Goal: Task Accomplishment & Management: Complete application form

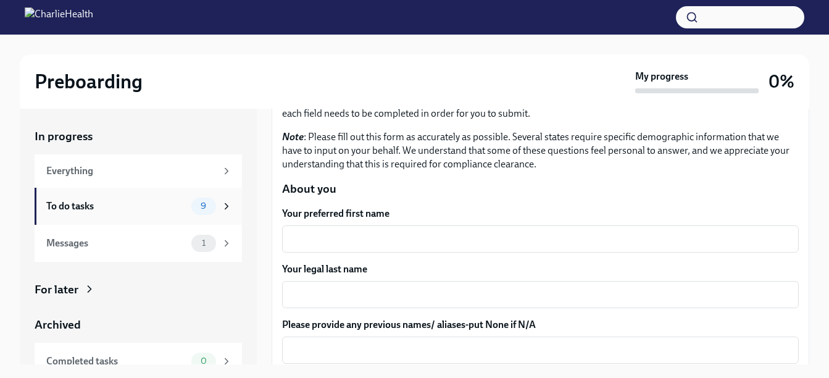
click at [201, 205] on span "9" at bounding box center [203, 205] width 20 height 9
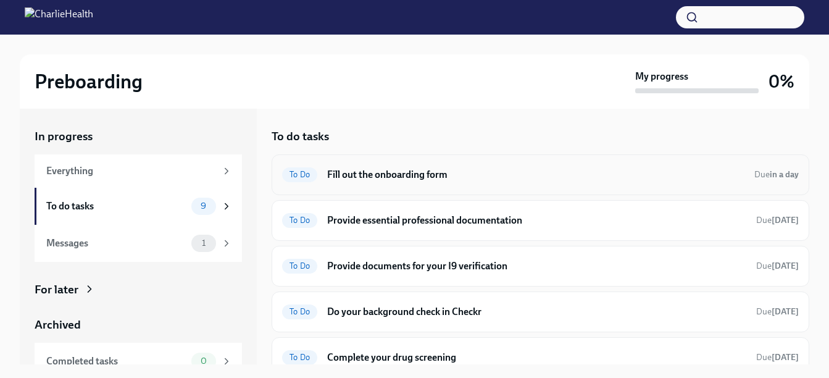
click at [392, 175] on h6 "Fill out the onboarding form" at bounding box center [535, 175] width 417 height 14
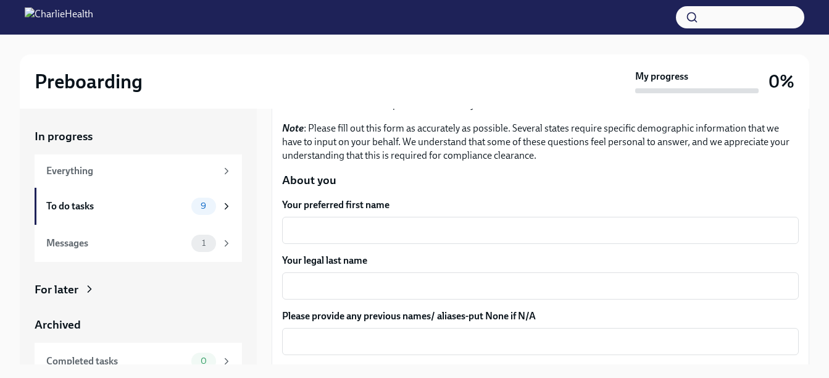
scroll to position [115, 0]
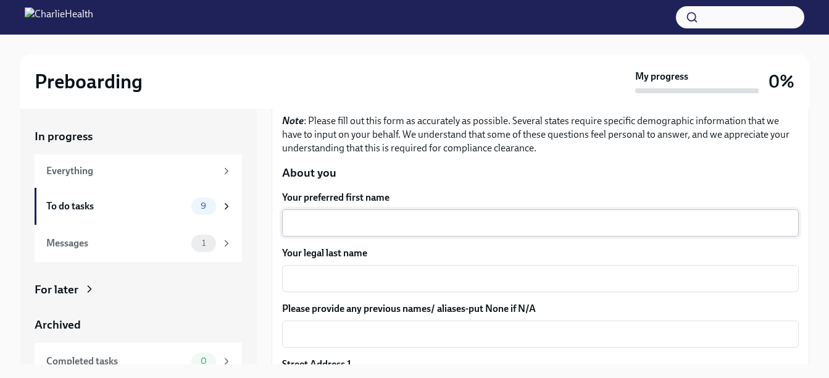
click at [687, 223] on textarea "Your preferred first name" at bounding box center [541, 222] width 502 height 15
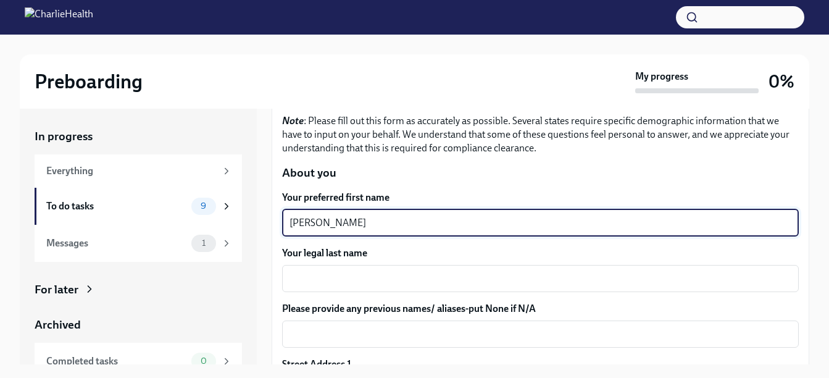
type textarea "[PERSON_NAME]"
click at [346, 278] on textarea "Your legal last name" at bounding box center [541, 278] width 502 height 15
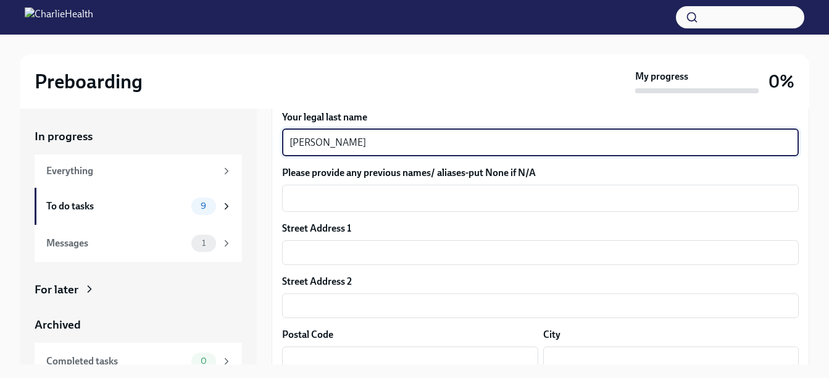
scroll to position [251, 0]
type textarea "[PERSON_NAME]"
click at [407, 201] on textarea "Please provide any previous names/ aliases-put None if N/A" at bounding box center [541, 197] width 502 height 15
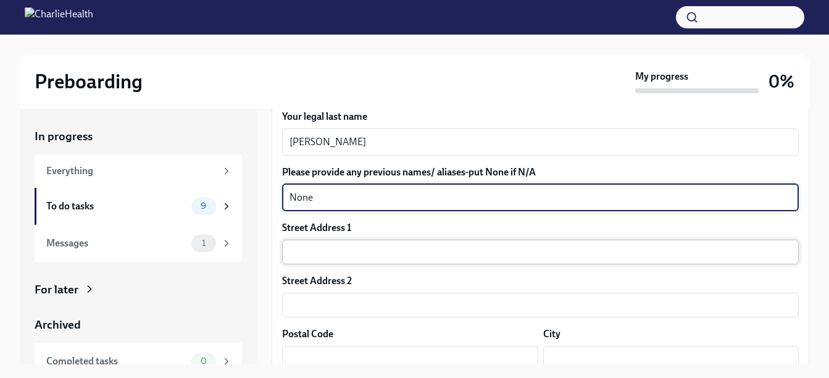
type textarea "None"
click at [329, 248] on input "text" at bounding box center [540, 252] width 517 height 25
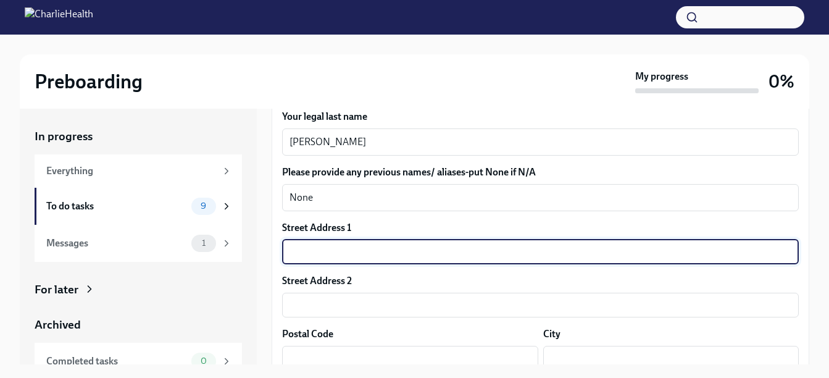
type input "[STREET_ADDRESS][PERSON_NAME][US_STATE]"
type input "31061"
type input "[GEOGRAPHIC_DATA]"
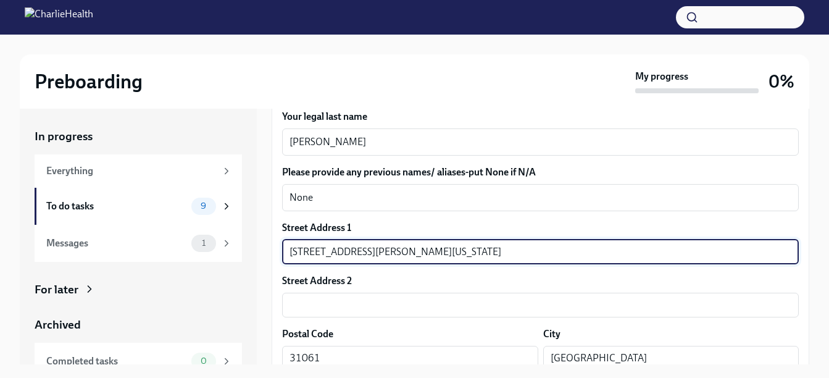
type input "GA"
type input "US"
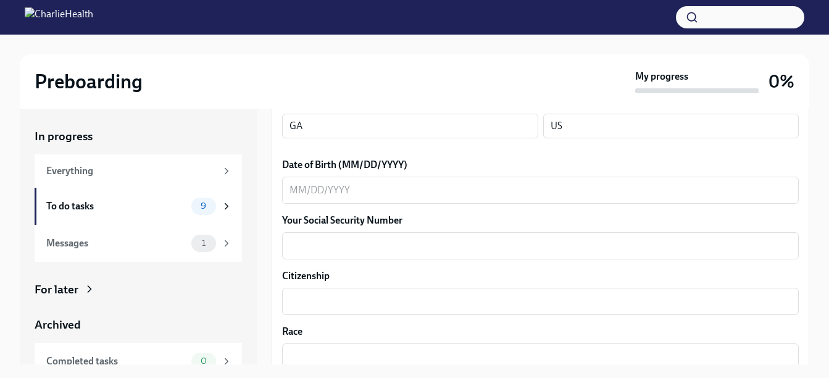
scroll to position [538, 0]
click at [293, 181] on textarea "Date of Birth (MM/DD/YYYY)" at bounding box center [541, 188] width 502 height 15
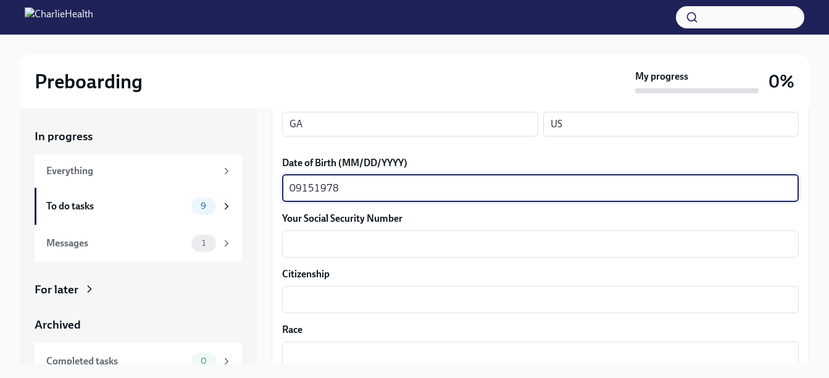
click at [304, 185] on textarea "09151978" at bounding box center [541, 188] width 502 height 15
click at [296, 184] on textarea "09151978" at bounding box center [541, 188] width 502 height 15
click at [314, 186] on textarea "09/151978" at bounding box center [541, 188] width 502 height 15
type textarea "[DATE]"
click at [324, 237] on textarea "Your Social Security Number" at bounding box center [541, 243] width 502 height 15
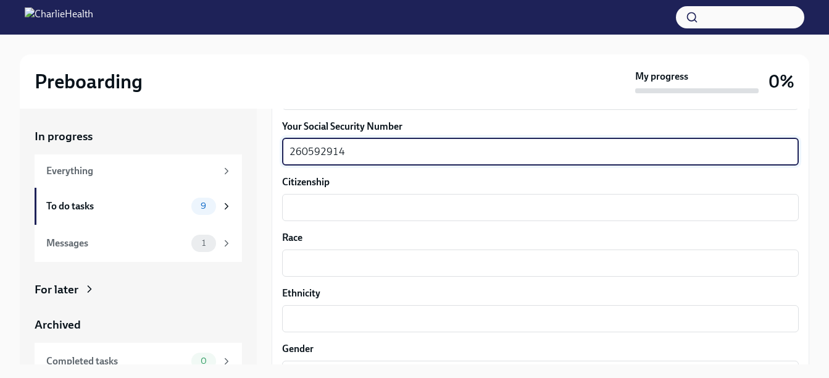
scroll to position [635, 0]
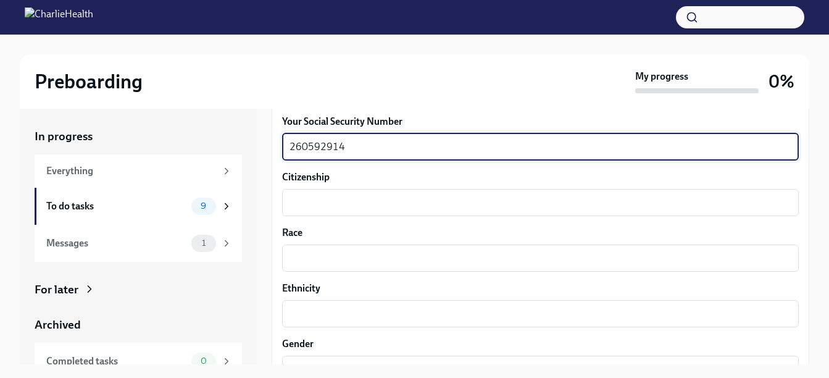
type textarea "260592914"
click at [325, 202] on textarea "Citizenship" at bounding box center [541, 202] width 502 height 15
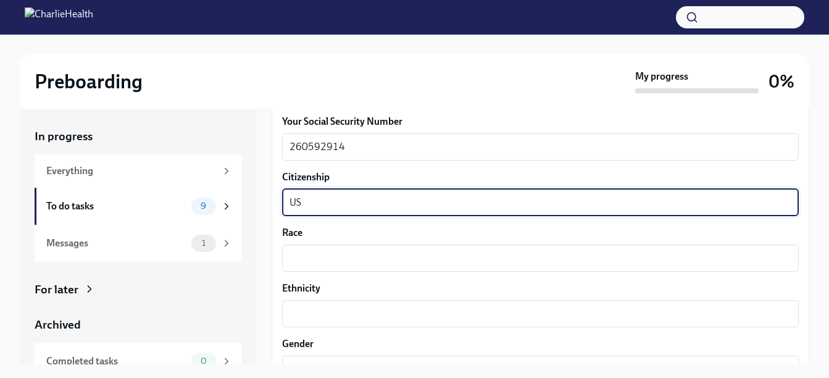
type textarea "U"
click at [327, 255] on textarea "Race" at bounding box center [541, 258] width 502 height 15
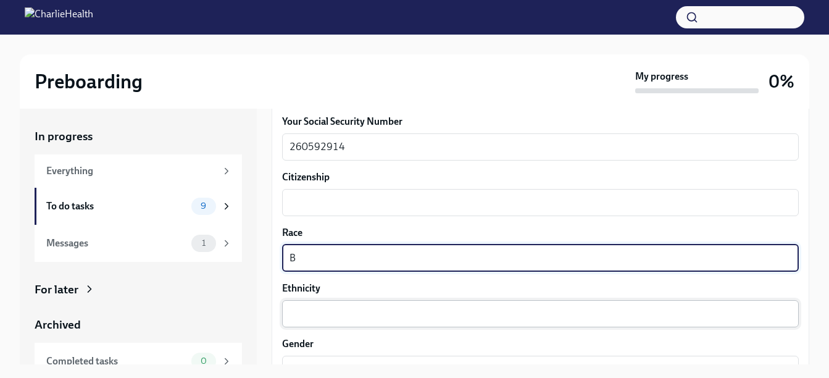
type textarea "B"
click at [342, 312] on textarea "Ethnicity" at bounding box center [541, 313] width 502 height 15
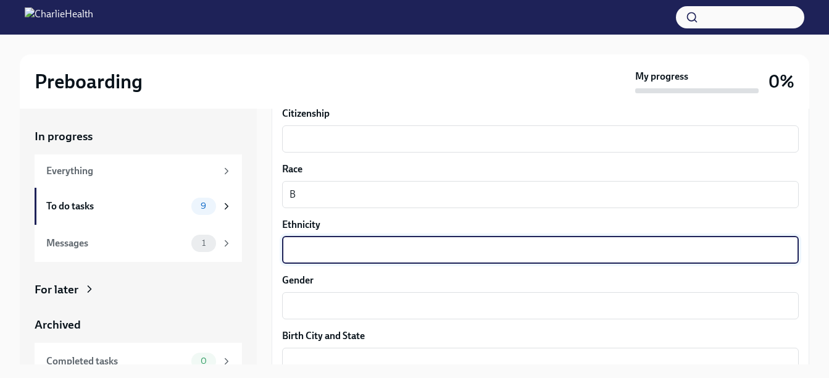
scroll to position [699, 0]
type textarea "[DEMOGRAPHIC_DATA]"
click at [343, 298] on textarea "Gender" at bounding box center [541, 305] width 502 height 15
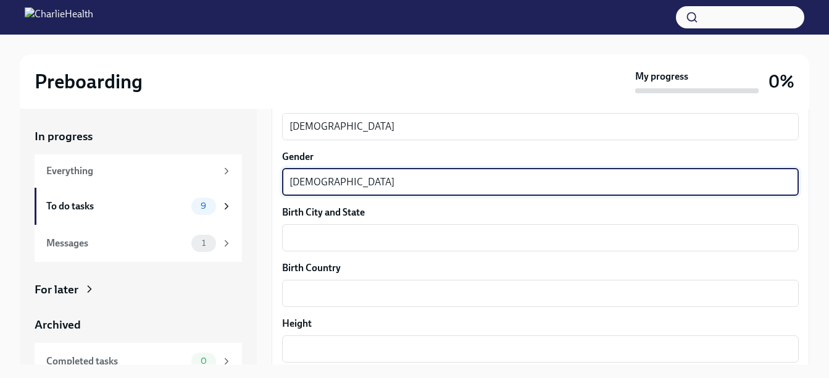
scroll to position [824, 0]
type textarea "[DEMOGRAPHIC_DATA]"
click at [401, 231] on textarea "Birth City and State" at bounding box center [541, 235] width 502 height 15
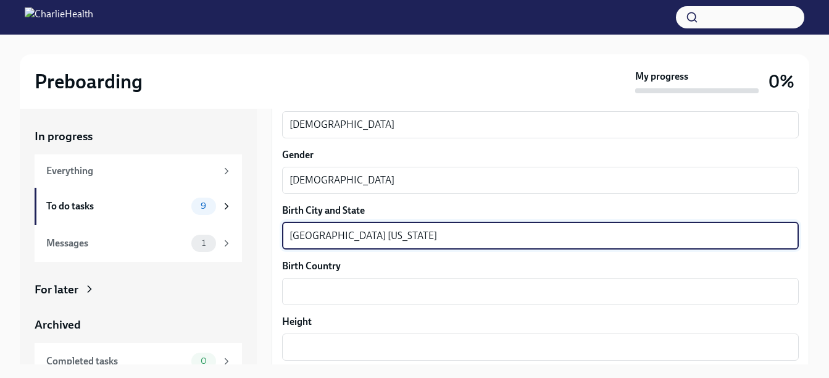
type textarea "[GEOGRAPHIC_DATA] [US_STATE]"
click at [333, 288] on textarea "Birth Country" at bounding box center [541, 291] width 502 height 15
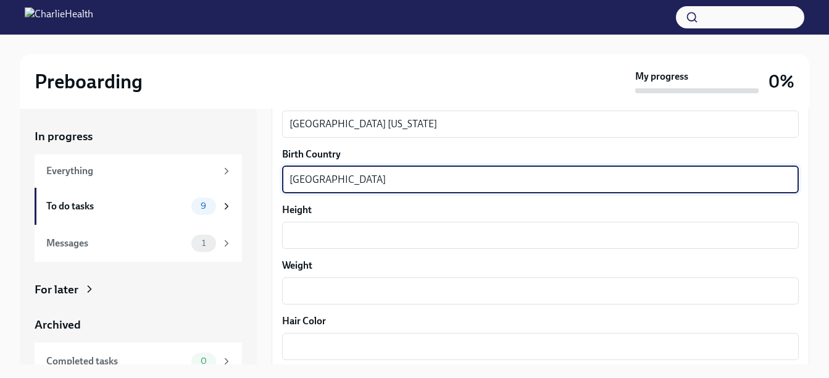
scroll to position [939, 0]
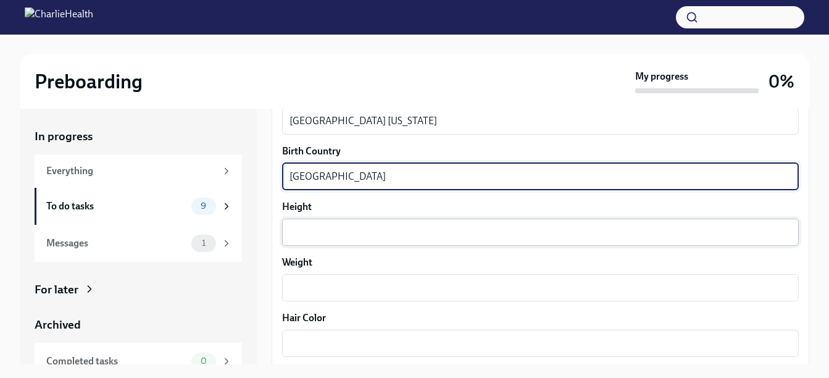
type textarea "[GEOGRAPHIC_DATA]"
click at [336, 227] on textarea "Height" at bounding box center [541, 232] width 502 height 15
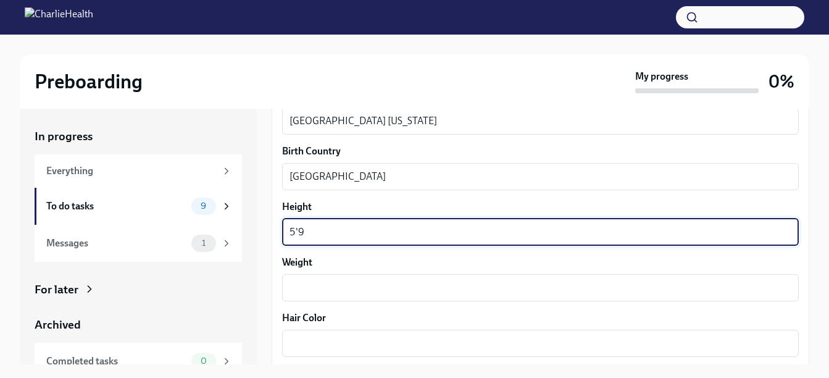
type textarea "5'9"
click at [326, 287] on textarea "Weight" at bounding box center [541, 287] width 502 height 15
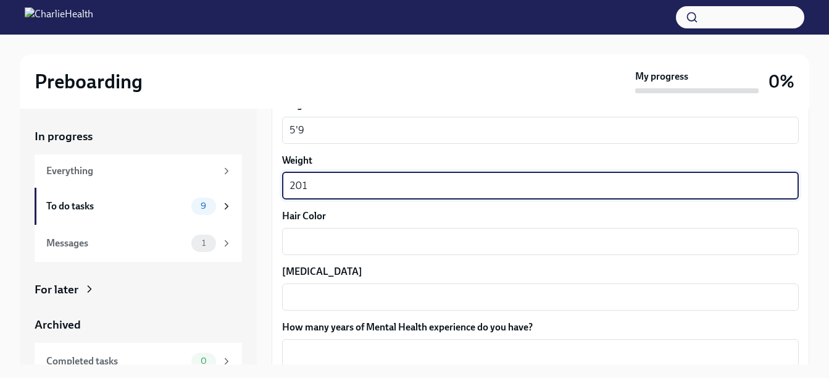
scroll to position [1043, 0]
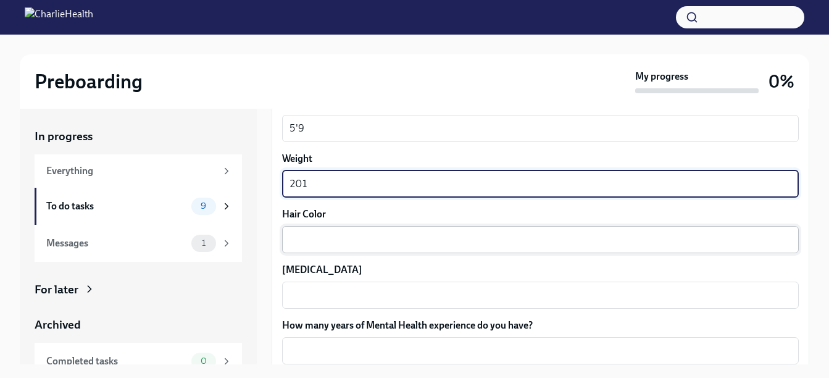
type textarea "201"
click at [322, 235] on textarea "Hair Color" at bounding box center [541, 239] width 502 height 15
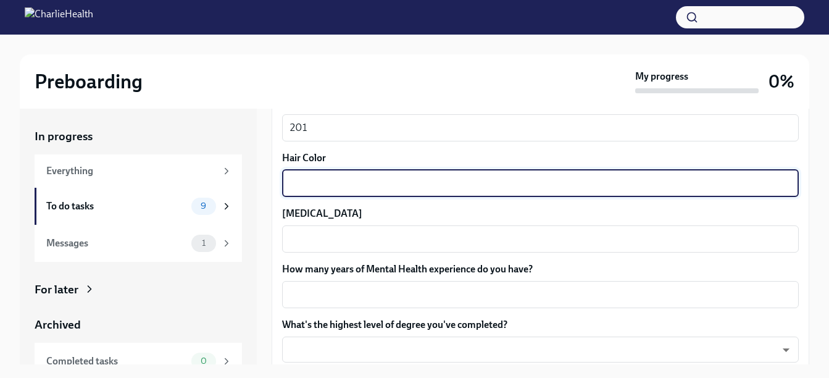
scroll to position [1101, 0]
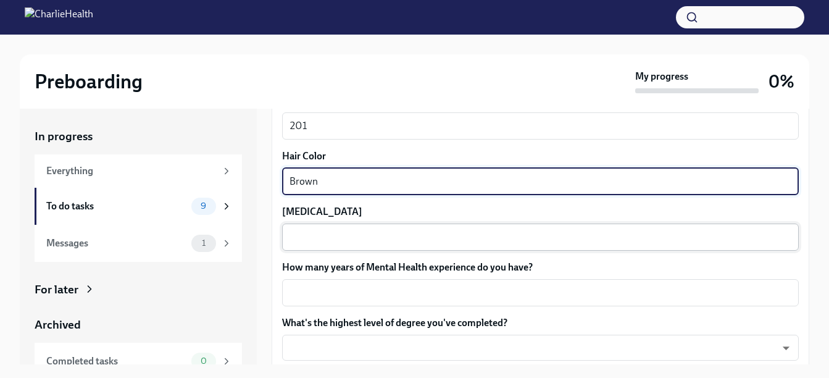
type textarea "Brown"
click at [334, 244] on textarea "[MEDICAL_DATA]" at bounding box center [541, 237] width 502 height 15
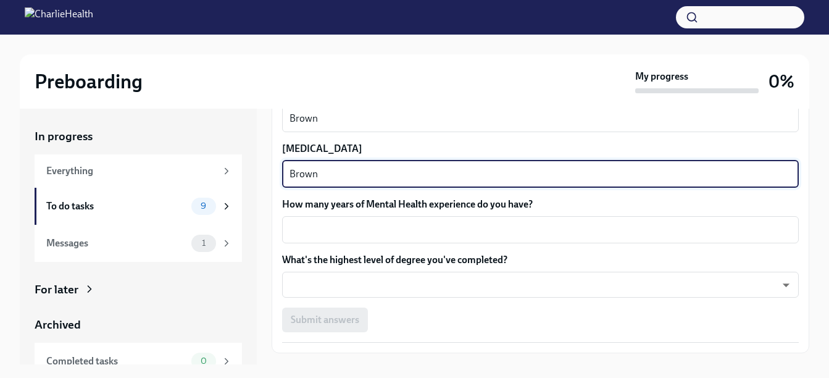
scroll to position [1167, 0]
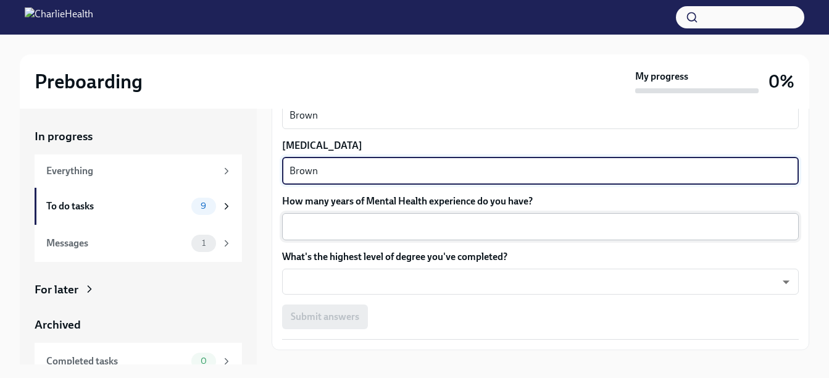
type textarea "Brown"
click at [512, 228] on textarea "How many years of Mental Health experience do you have?" at bounding box center [541, 226] width 502 height 15
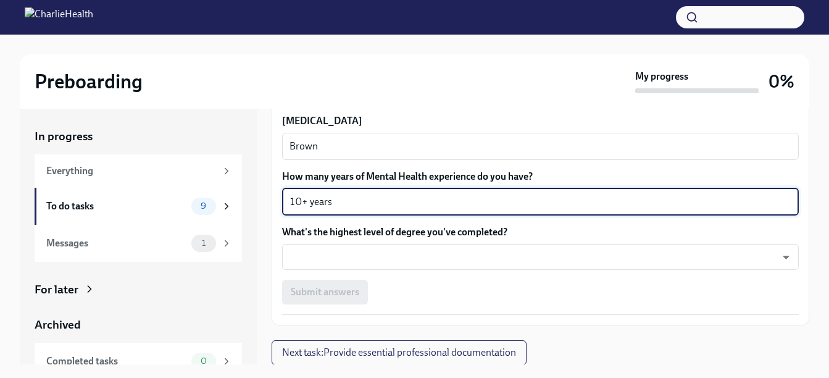
scroll to position [1192, 0]
type textarea "10+ years"
click at [458, 257] on body "Preboarding My progress 0% In progress Everything To do tasks 9 Messages 1 For …" at bounding box center [414, 199] width 829 height 399
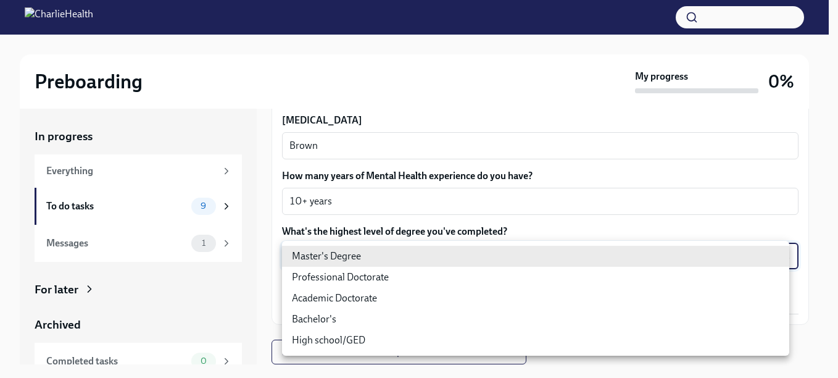
click at [343, 260] on li "Master's Degree" at bounding box center [535, 256] width 507 height 21
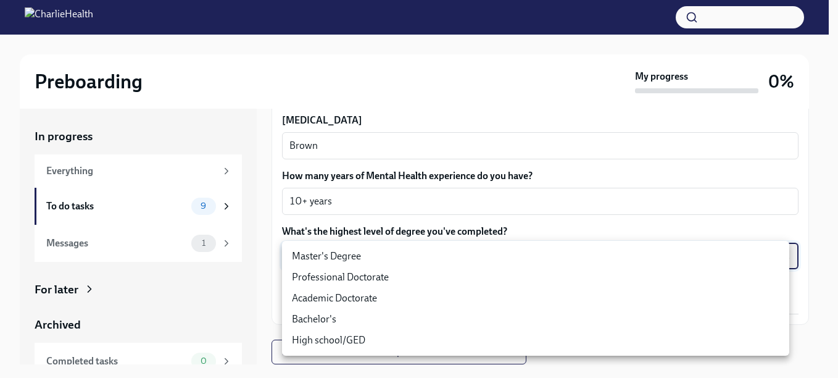
type input "2vBr-ghkD"
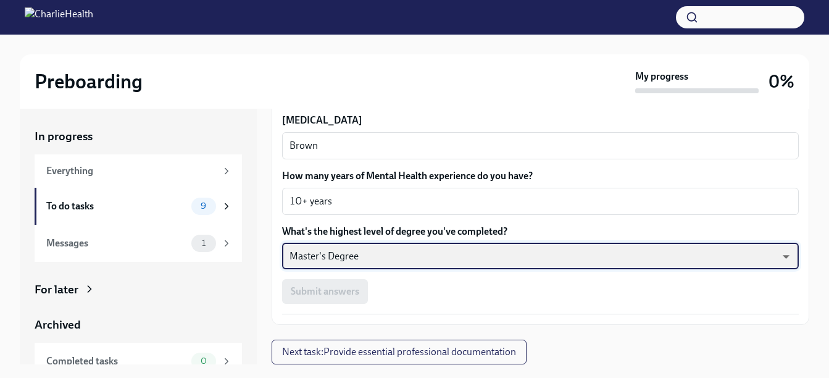
scroll to position [21, 0]
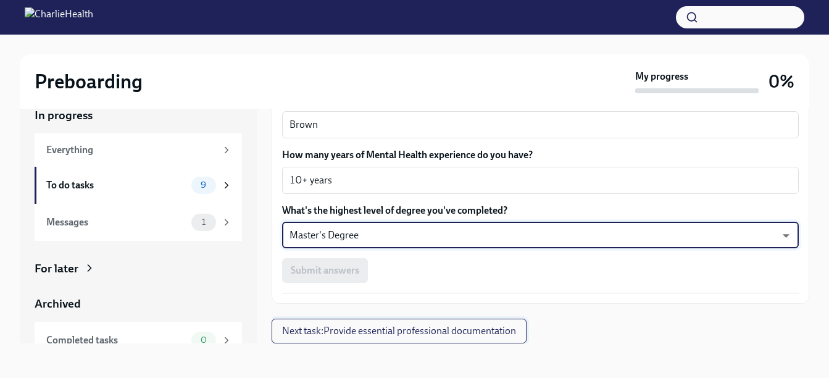
click at [431, 340] on button "Next task : Provide essential professional documentation" at bounding box center [399, 331] width 255 height 25
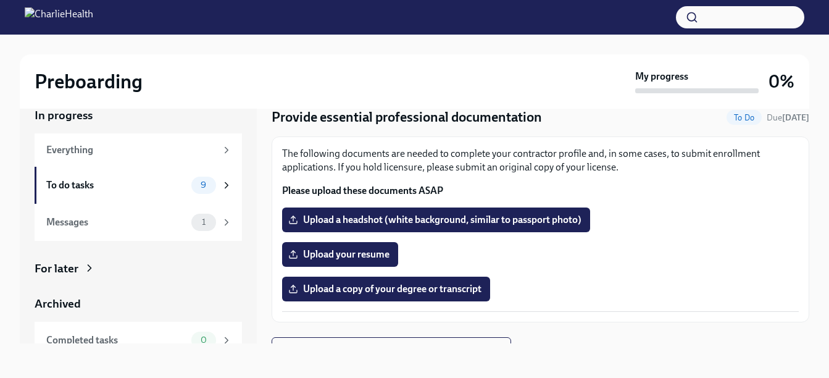
scroll to position [41, 0]
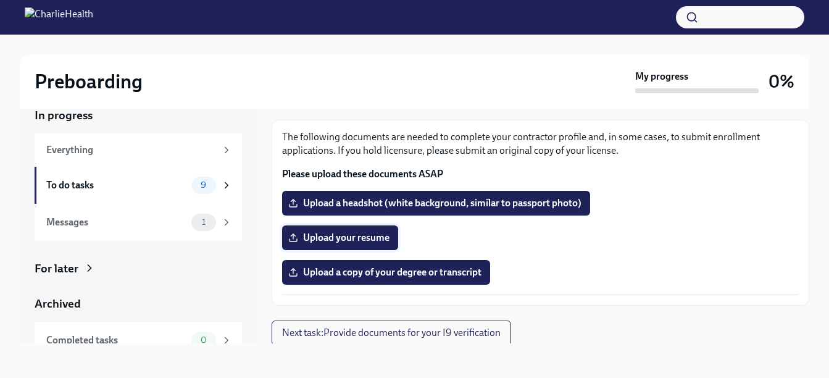
click at [344, 238] on span "Upload your resume" at bounding box center [340, 237] width 99 height 12
click at [0, 0] on input "Upload your resume" at bounding box center [0, 0] width 0 height 0
click at [343, 236] on span "Upload your resume" at bounding box center [340, 237] width 99 height 12
click at [0, 0] on input "Upload your resume" at bounding box center [0, 0] width 0 height 0
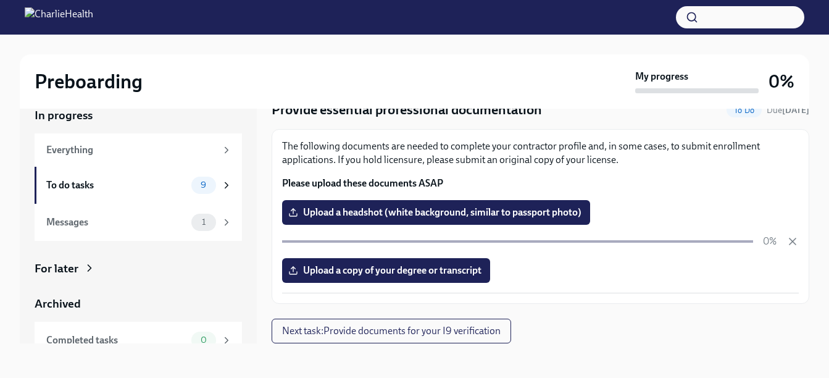
scroll to position [31, 0]
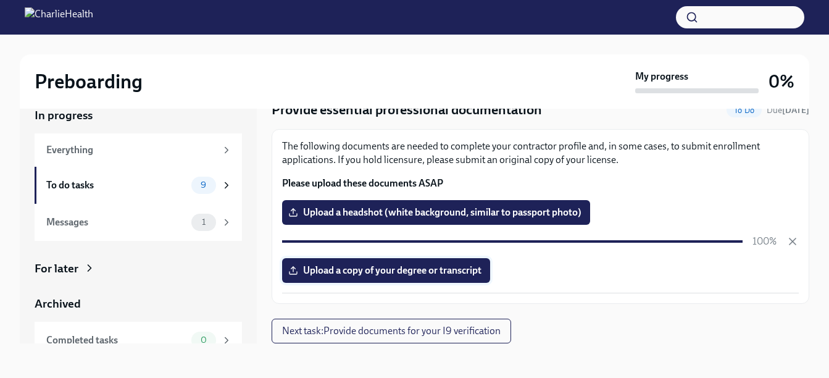
click at [393, 267] on span "Upload a copy of your degree or transcript" at bounding box center [386, 270] width 191 height 12
click at [0, 0] on input "Upload a copy of your degree or transcript" at bounding box center [0, 0] width 0 height 0
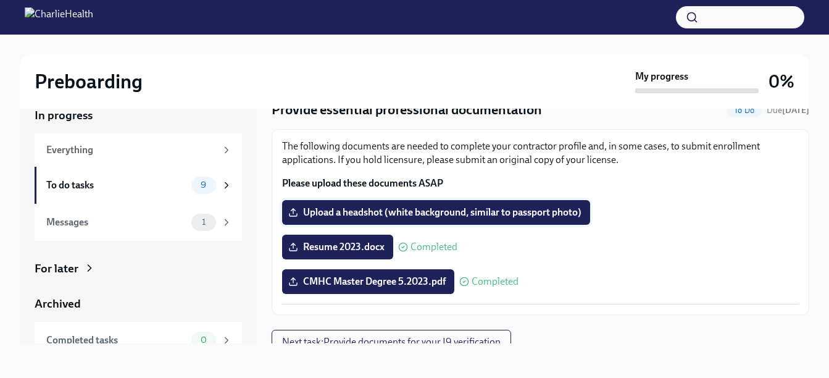
click at [411, 207] on span "Upload a headshot (white background, similar to passport photo)" at bounding box center [436, 212] width 291 height 12
click at [0, 0] on input "Upload a headshot (white background, similar to passport photo)" at bounding box center [0, 0] width 0 height 0
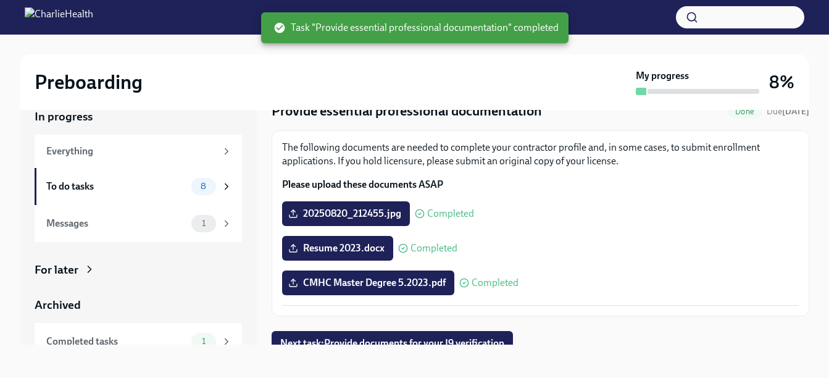
scroll to position [43, 0]
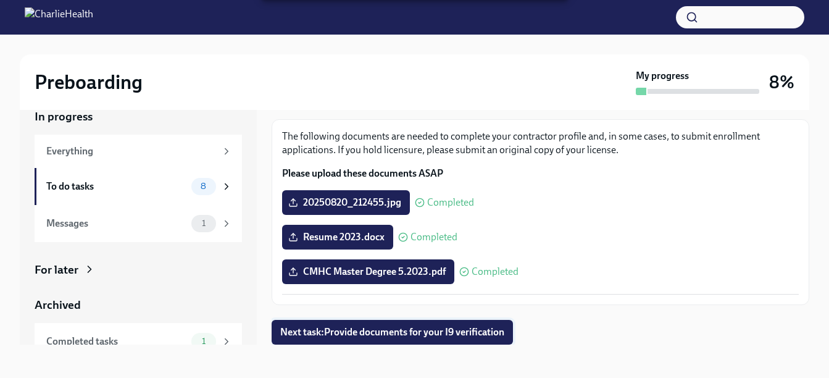
click at [464, 335] on span "Next task : Provide documents for your I9 verification" at bounding box center [392, 332] width 224 height 12
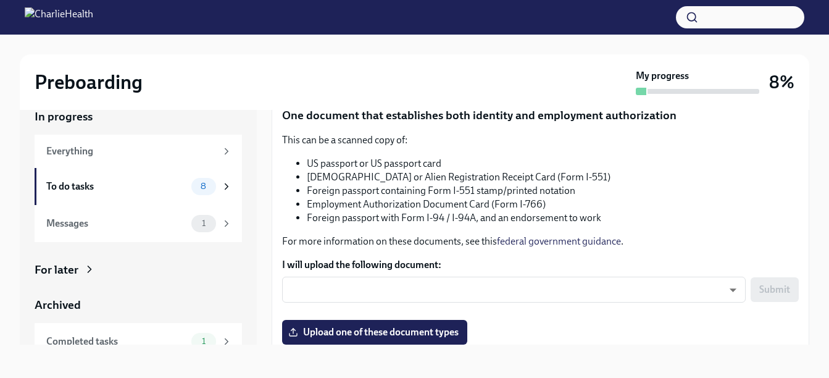
scroll to position [128, 0]
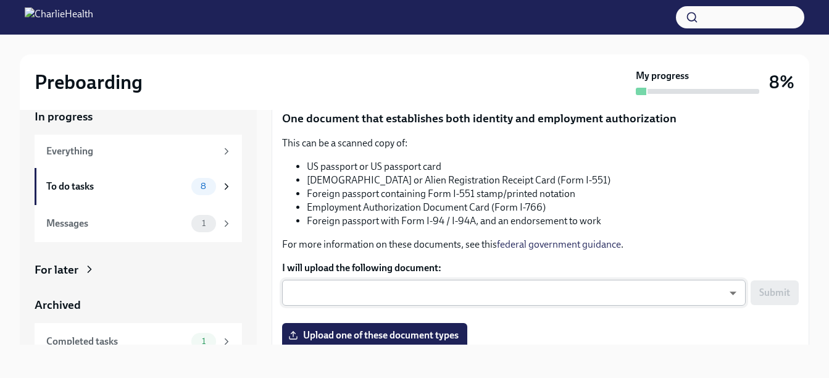
click at [596, 290] on body "Preboarding My progress 8% In progress Everything To do tasks 8 Messages 1 For …" at bounding box center [414, 179] width 829 height 400
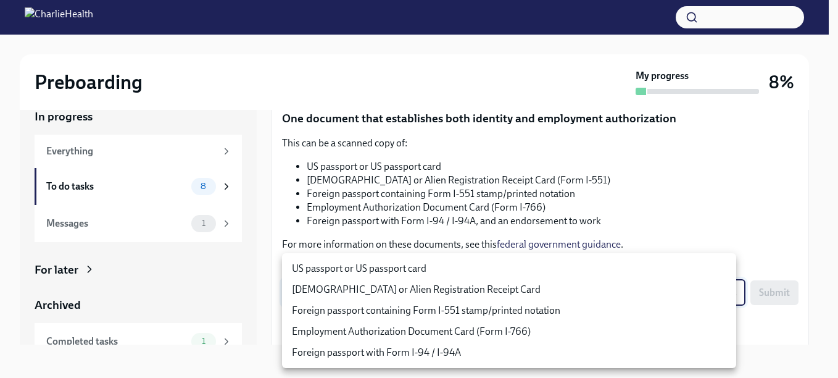
click at [367, 264] on li "US passport or US passport card" at bounding box center [509, 268] width 454 height 21
type input "KnYOjnC8x"
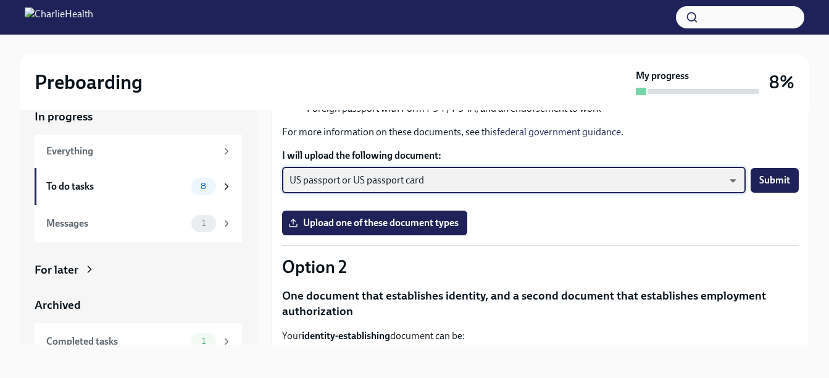
scroll to position [243, 0]
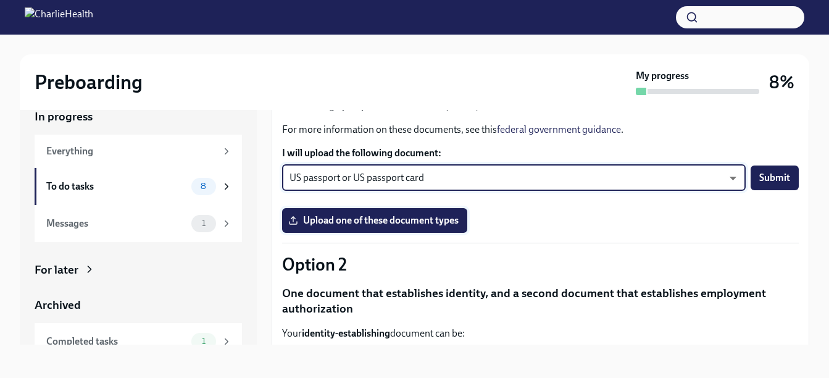
click at [406, 225] on span "Upload one of these document types" at bounding box center [375, 220] width 168 height 12
click at [0, 0] on input "Upload one of these document types" at bounding box center [0, 0] width 0 height 0
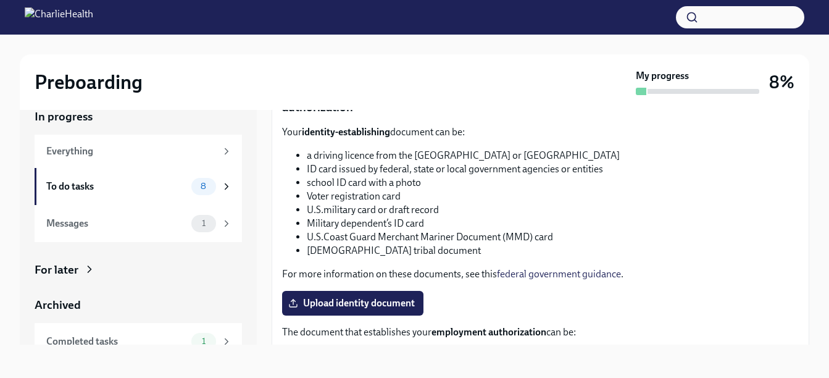
scroll to position [444, 0]
click at [338, 305] on span "Upload identity document" at bounding box center [353, 302] width 124 height 12
click at [0, 0] on input "Upload identity document" at bounding box center [0, 0] width 0 height 0
click at [346, 300] on span "Upload identity document" at bounding box center [353, 302] width 124 height 12
click at [0, 0] on input "Upload identity document" at bounding box center [0, 0] width 0 height 0
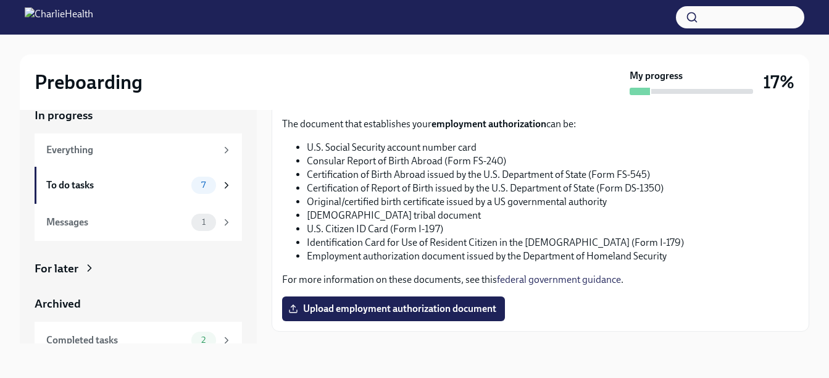
scroll to position [643, 0]
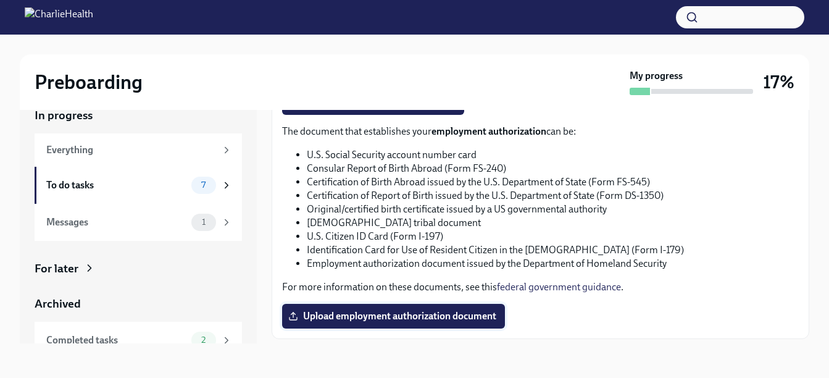
click at [393, 313] on span "Upload employment authorization document" at bounding box center [394, 316] width 206 height 12
click at [0, 0] on input "Upload employment authorization document" at bounding box center [0, 0] width 0 height 0
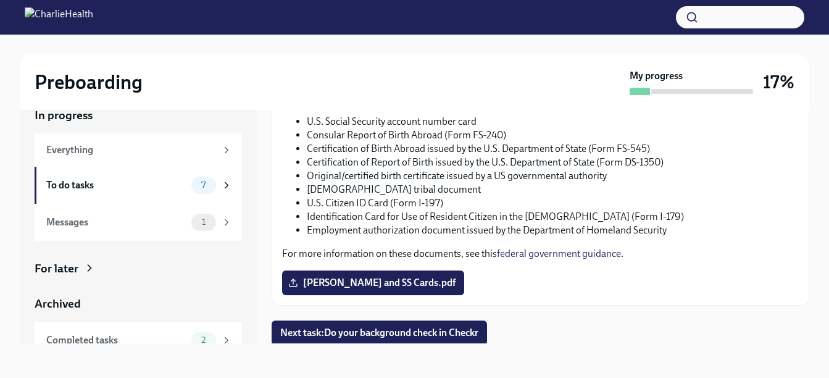
scroll to position [678, 0]
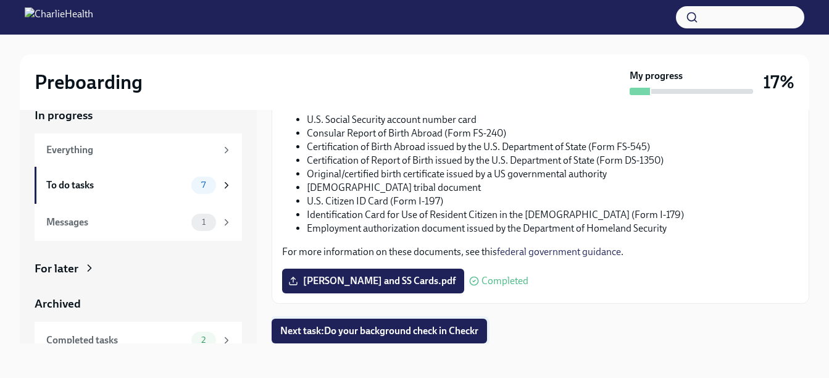
click at [380, 331] on span "Next task : Do your background check in Checkr" at bounding box center [379, 331] width 198 height 12
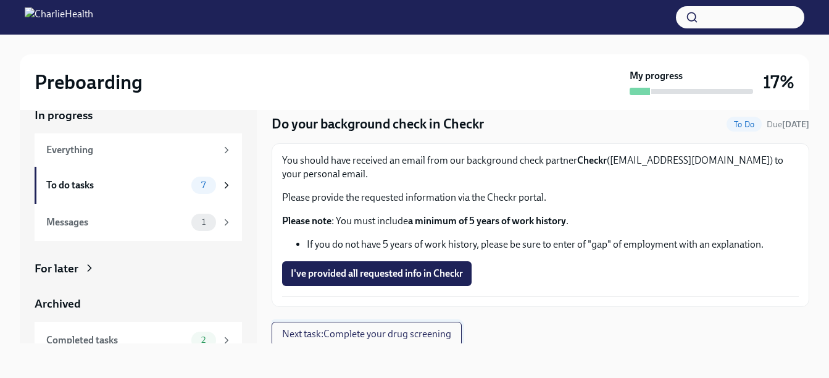
scroll to position [20, 0]
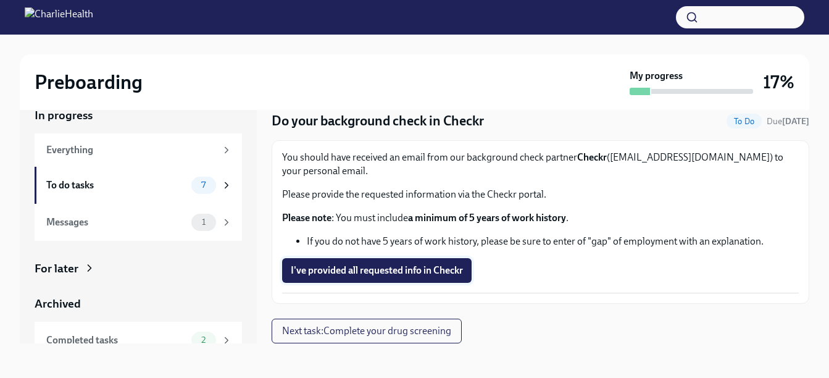
click at [428, 261] on button "I've provided all requested info in Checkr" at bounding box center [377, 270] width 190 height 25
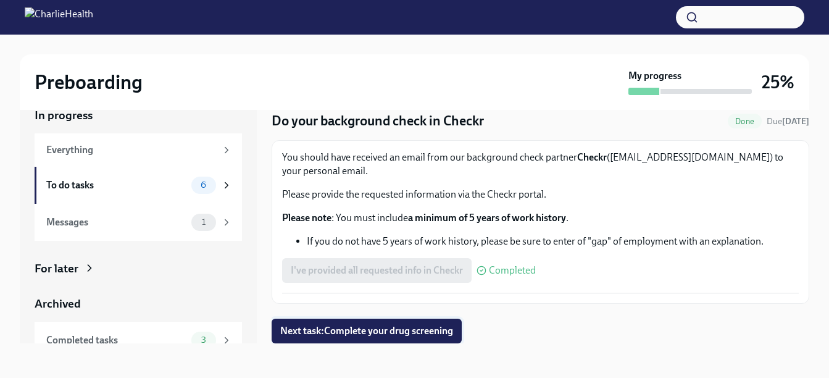
click at [406, 326] on span "Next task : Complete your drug screening" at bounding box center [366, 331] width 173 height 12
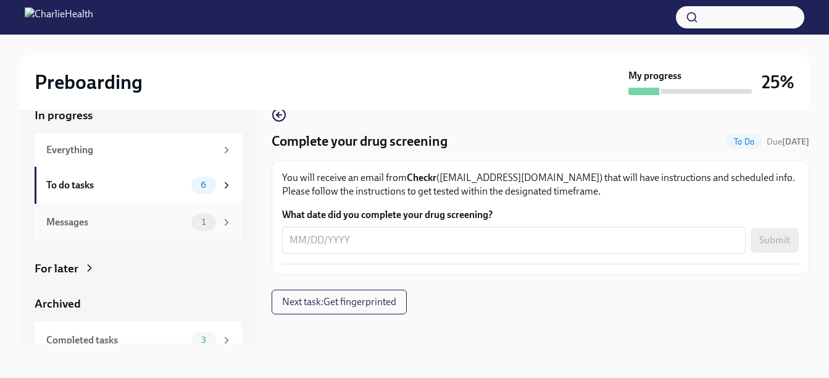
click at [75, 227] on div "Messages" at bounding box center [116, 222] width 140 height 14
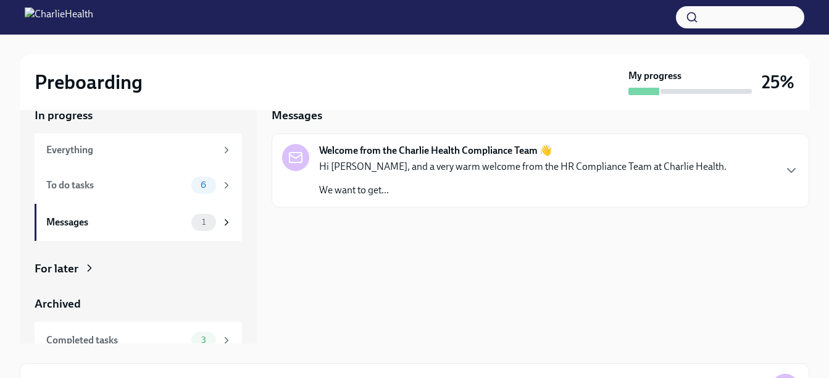
scroll to position [52, 0]
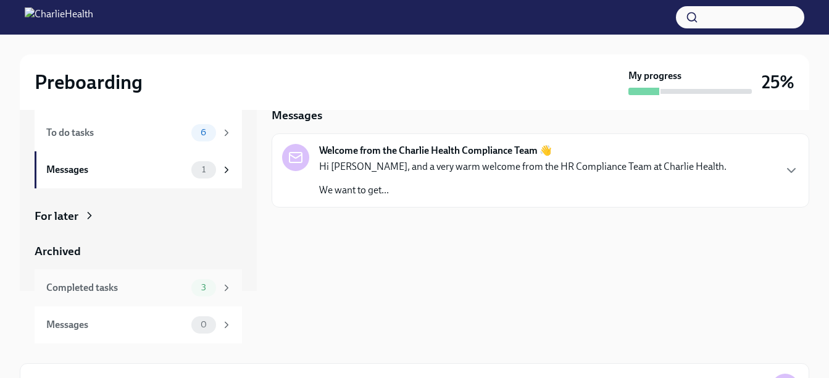
click at [94, 288] on div "Completed tasks" at bounding box center [116, 288] width 140 height 14
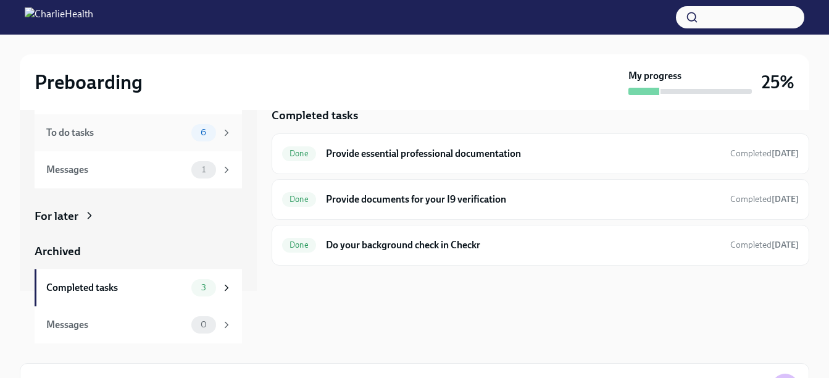
click at [81, 128] on div "To do tasks" at bounding box center [116, 133] width 140 height 14
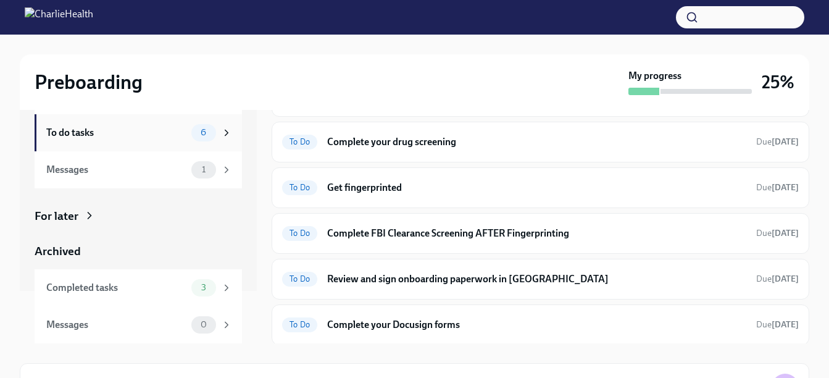
scroll to position [59, 0]
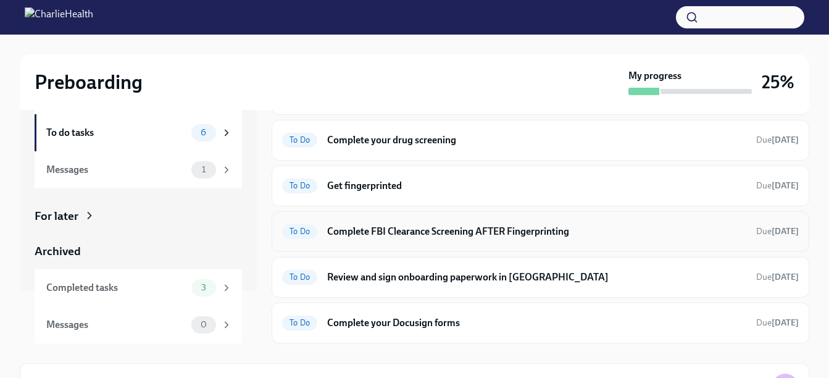
click at [496, 234] on h6 "Complete FBI Clearance Screening AFTER Fingerprinting" at bounding box center [536, 232] width 419 height 14
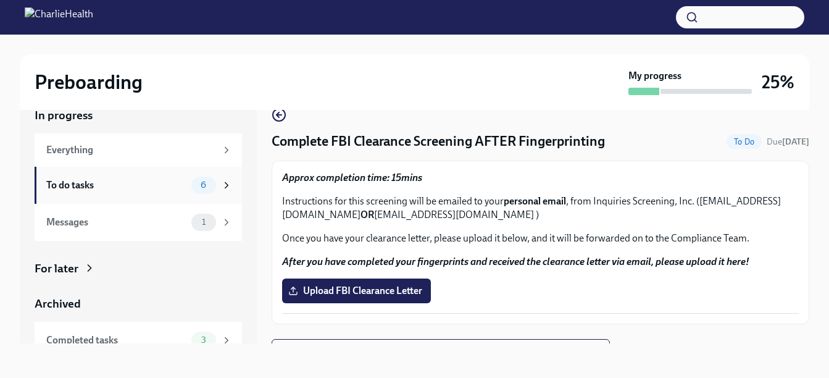
click at [211, 186] on div "6" at bounding box center [211, 185] width 41 height 17
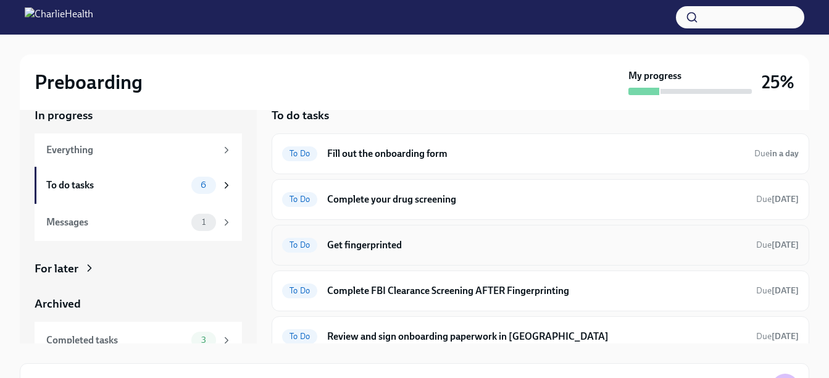
click at [672, 244] on h6 "Get fingerprinted" at bounding box center [536, 245] width 419 height 14
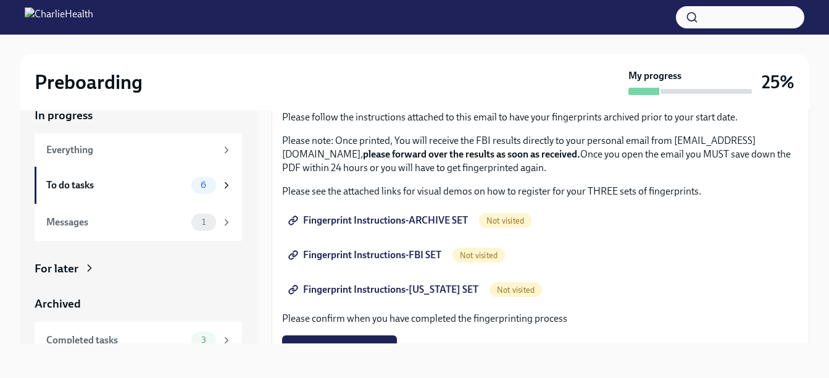
scroll to position [102, 0]
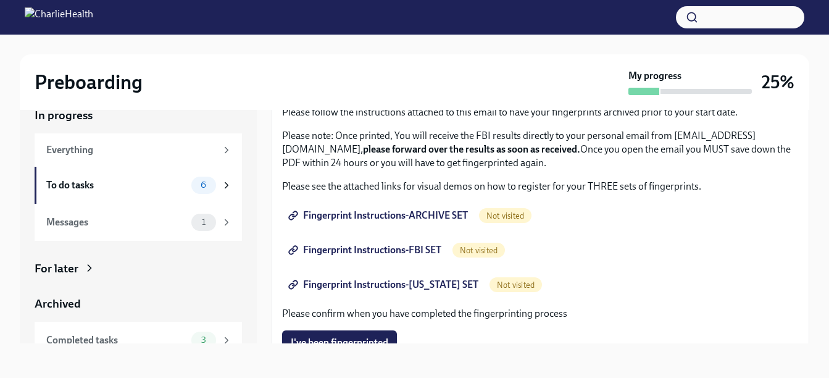
click at [375, 209] on link "Fingerprint Instructions-ARCHIVE SET" at bounding box center [379, 215] width 194 height 25
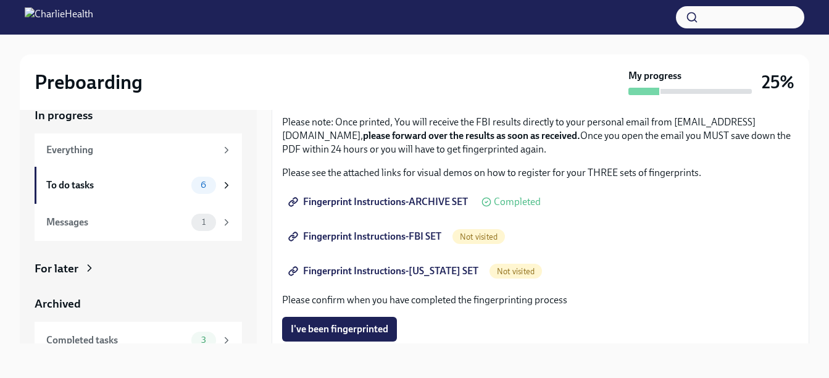
scroll to position [118, 0]
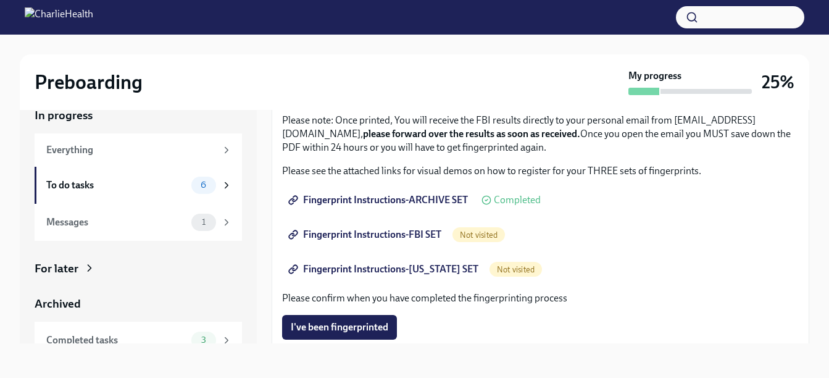
click at [409, 202] on span "Fingerprint Instructions-ARCHIVE SET" at bounding box center [379, 200] width 177 height 12
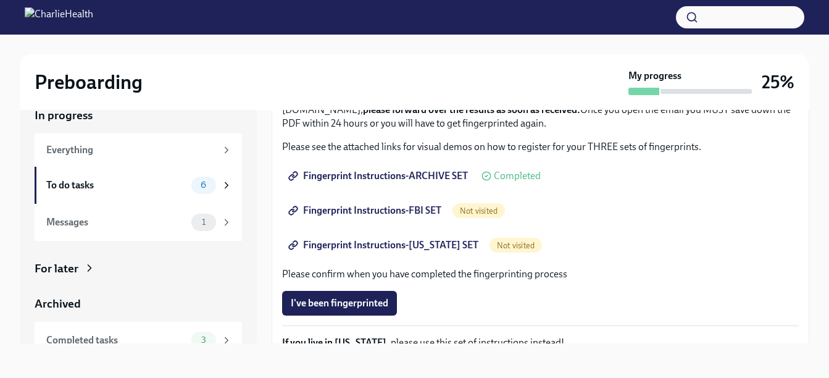
scroll to position [152, 0]
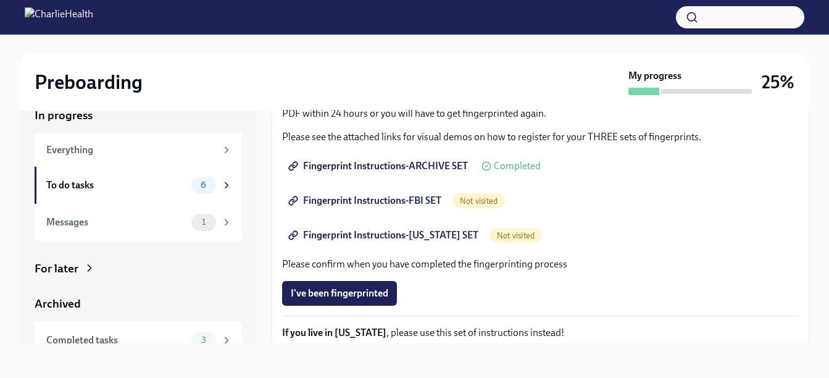
click at [366, 203] on span "Fingerprint Instructions-FBI SET" at bounding box center [366, 200] width 151 height 12
click at [403, 197] on span "Fingerprint Instructions-FBI SET" at bounding box center [366, 200] width 151 height 12
click at [345, 200] on span "Fingerprint Instructions-FBI SET" at bounding box center [366, 200] width 151 height 12
click at [396, 231] on span "Fingerprint Instructions-[US_STATE] SET" at bounding box center [385, 235] width 188 height 12
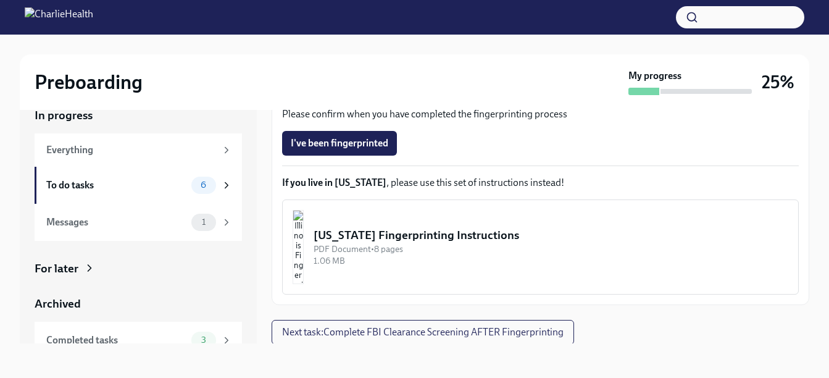
scroll to position [303, 0]
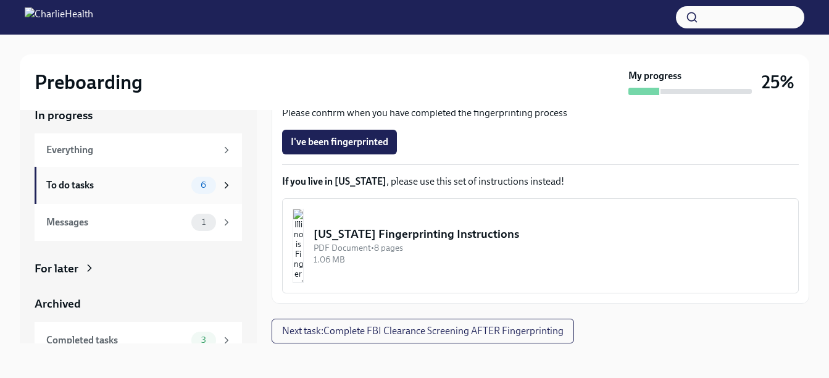
click at [225, 186] on icon at bounding box center [226, 185] width 3 height 6
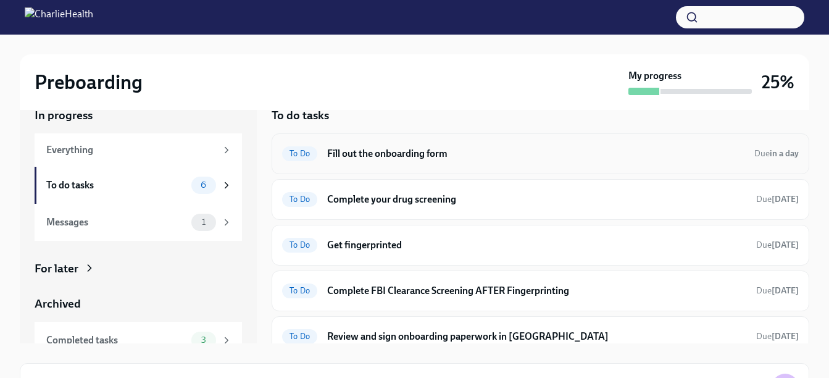
click at [481, 157] on h6 "Fill out the onboarding form" at bounding box center [535, 154] width 417 height 14
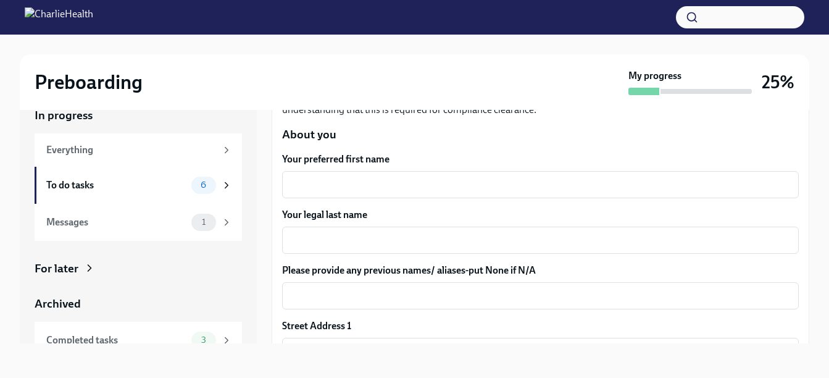
scroll to position [137, 0]
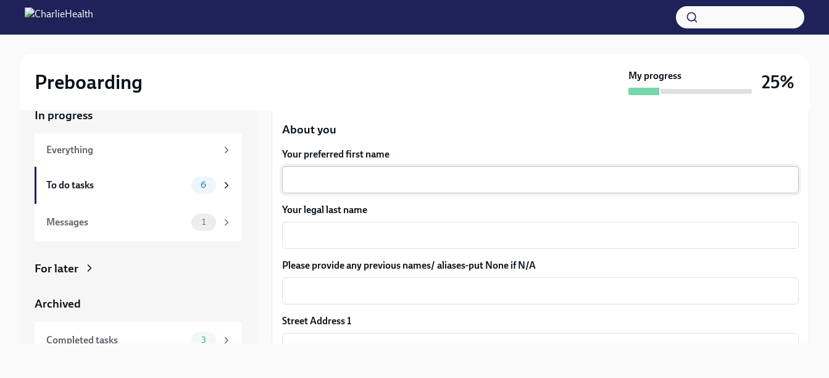
click at [358, 176] on textarea "Your preferred first name" at bounding box center [541, 179] width 502 height 15
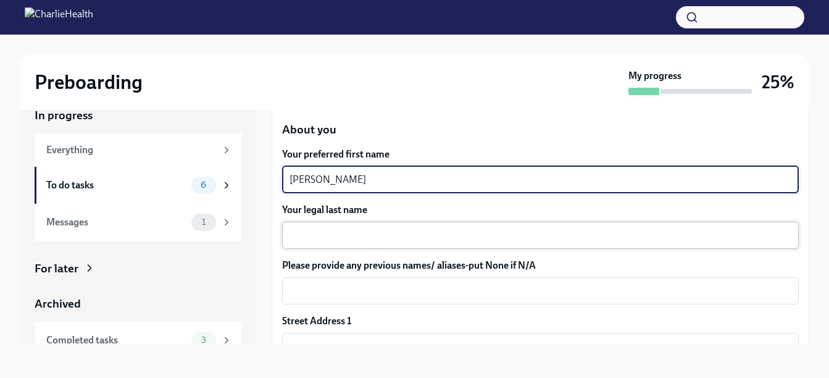
click at [335, 235] on textarea "Your legal last name" at bounding box center [541, 235] width 502 height 15
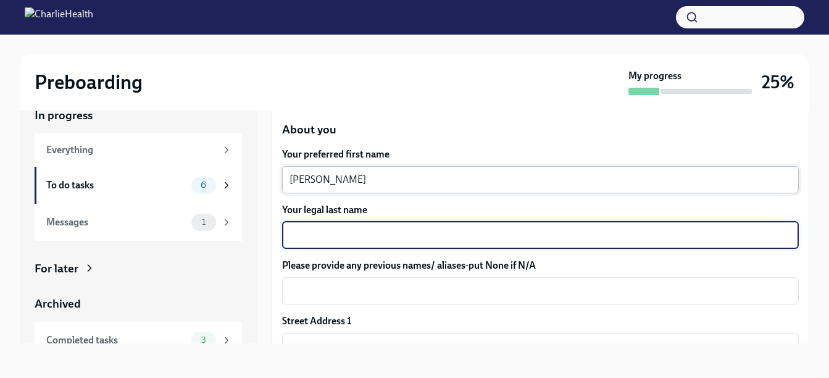
click at [381, 177] on textarea "[PERSON_NAME]" at bounding box center [541, 179] width 502 height 15
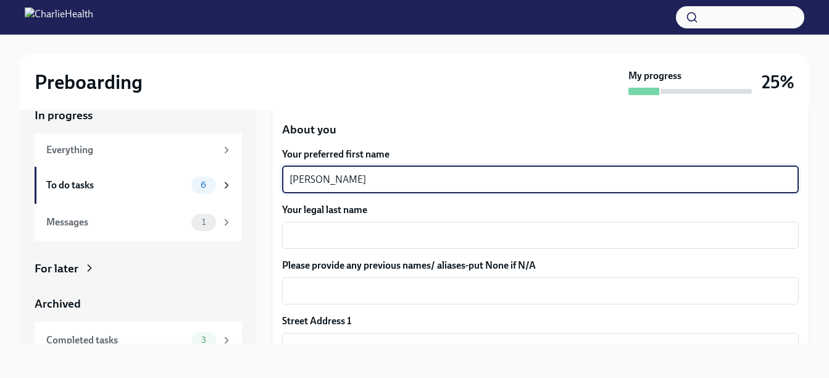
type textarea "[PERSON_NAME]"
click at [336, 235] on textarea "Your legal last name" at bounding box center [541, 235] width 502 height 15
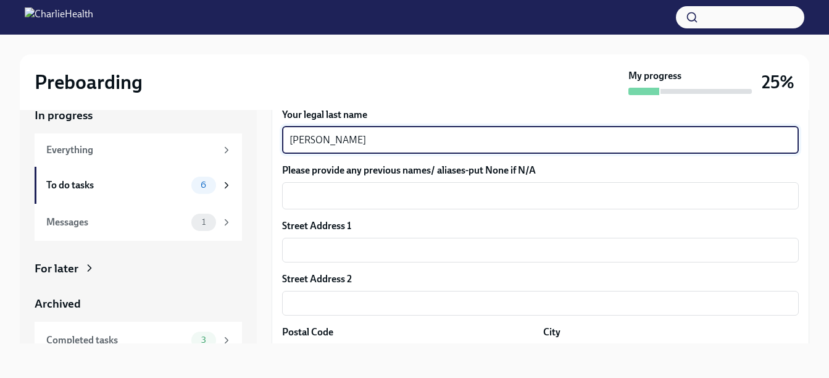
scroll to position [243, 0]
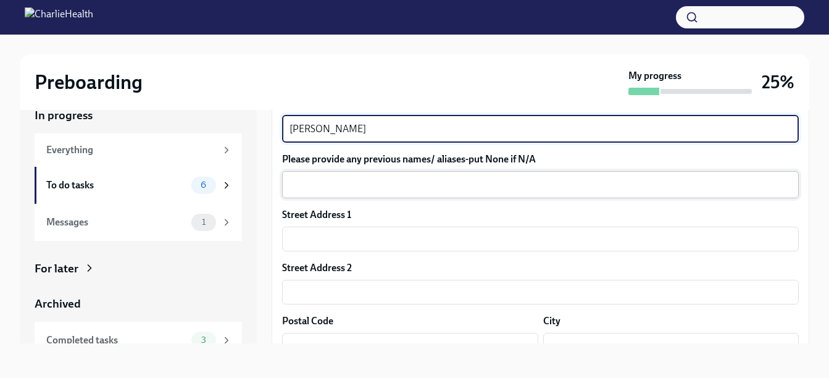
type textarea "[PERSON_NAME]"
click at [353, 186] on textarea "Please provide any previous names/ aliases-put None if N/A" at bounding box center [541, 184] width 502 height 15
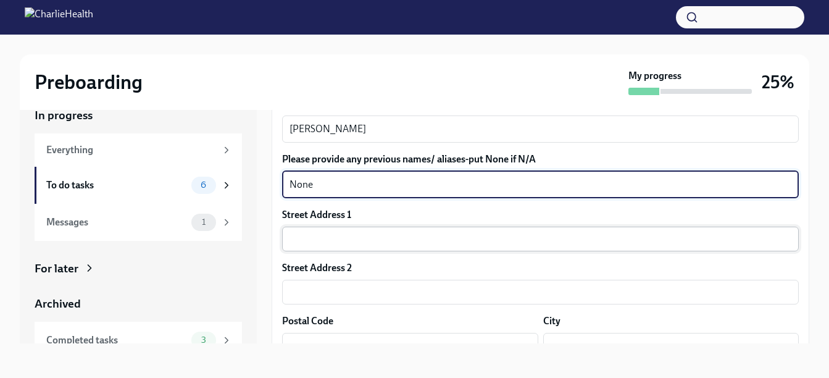
type textarea "None"
click at [336, 236] on input "text" at bounding box center [540, 239] width 517 height 25
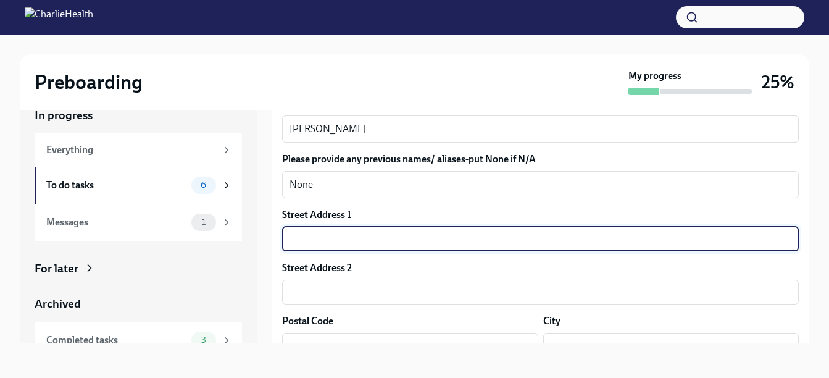
type input "[STREET_ADDRESS][PERSON_NAME][US_STATE]"
type input "31061"
type input "[GEOGRAPHIC_DATA]"
type input "GA"
type input "US"
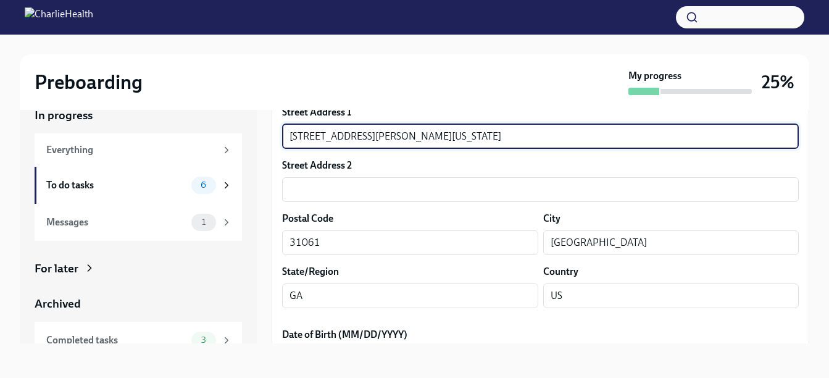
scroll to position [349, 0]
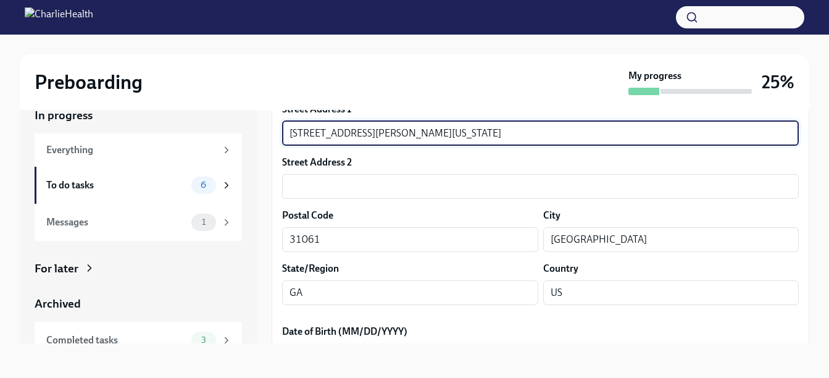
click at [533, 132] on input "[STREET_ADDRESS][PERSON_NAME][US_STATE]" at bounding box center [540, 133] width 517 height 25
type input "[STREET_ADDRESS][PERSON_NAME]"
click at [588, 162] on div "Street Address 2" at bounding box center [540, 163] width 517 height 14
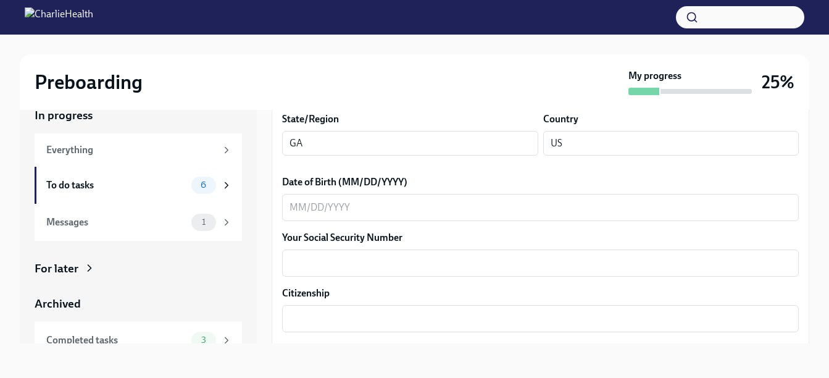
scroll to position [501, 0]
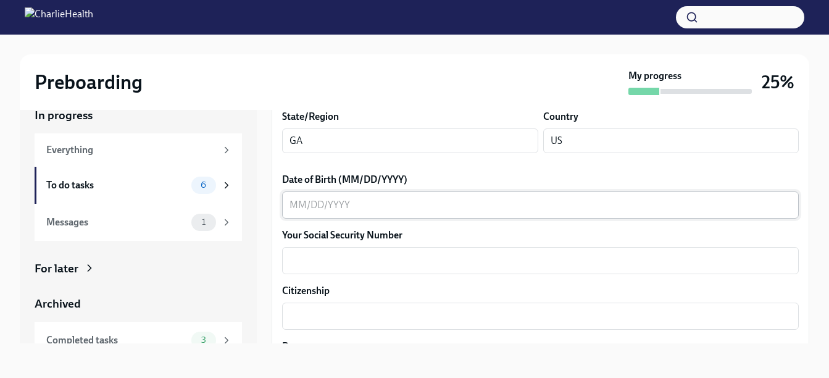
click at [355, 209] on textarea "Date of Birth (MM/DD/YYYY)" at bounding box center [541, 205] width 502 height 15
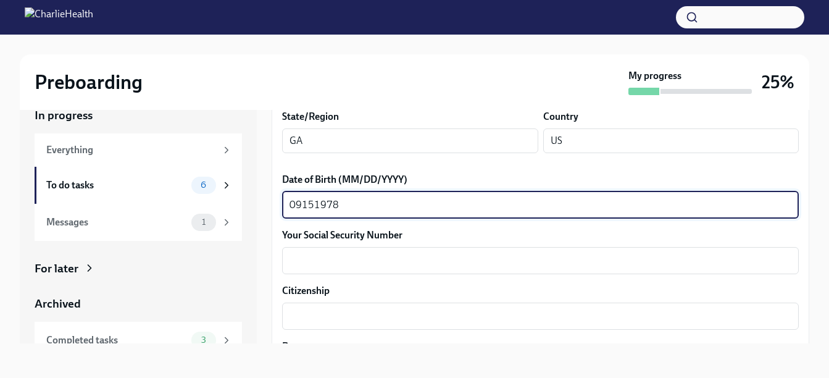
click at [306, 203] on textarea "09151978" at bounding box center [541, 205] width 502 height 15
click at [303, 208] on textarea "09151978" at bounding box center [541, 205] width 502 height 15
click at [316, 202] on textarea "09/151978" at bounding box center [541, 205] width 502 height 15
type textarea "[DATE]"
click at [348, 254] on textarea "Your Social Security Number" at bounding box center [541, 260] width 502 height 15
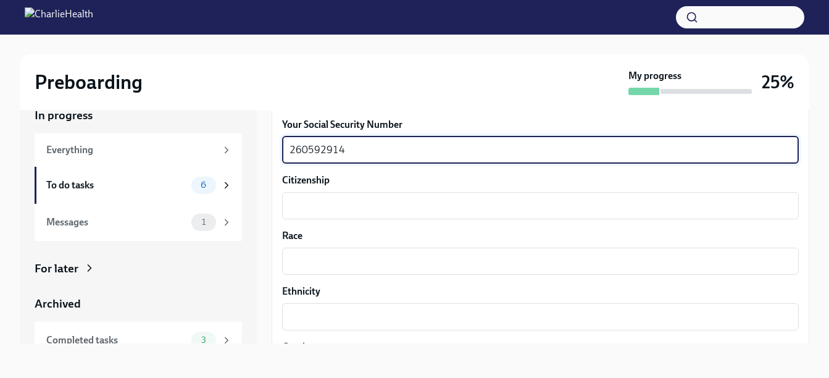
scroll to position [617, 0]
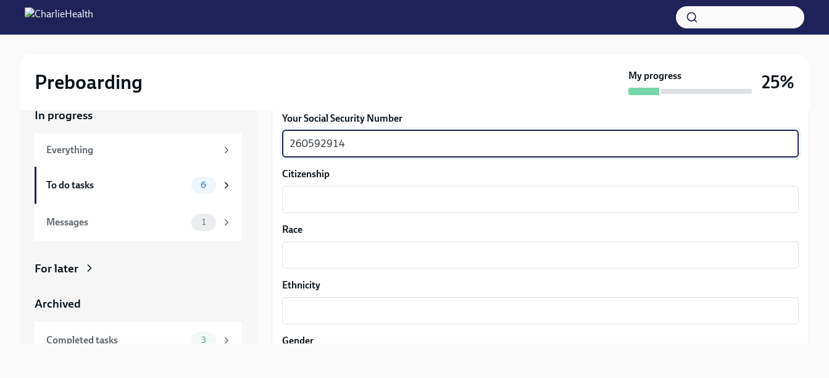
type textarea "260592914"
click at [325, 204] on textarea "Citizenship" at bounding box center [541, 199] width 502 height 15
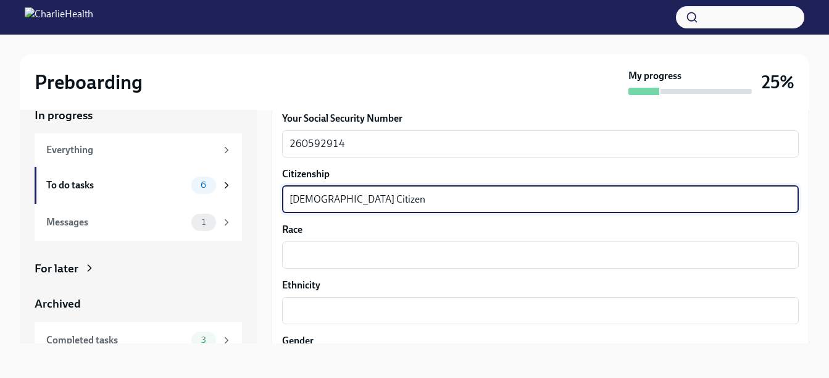
type textarea "[DEMOGRAPHIC_DATA] Citizen"
click at [322, 254] on textarea "Race" at bounding box center [541, 255] width 502 height 15
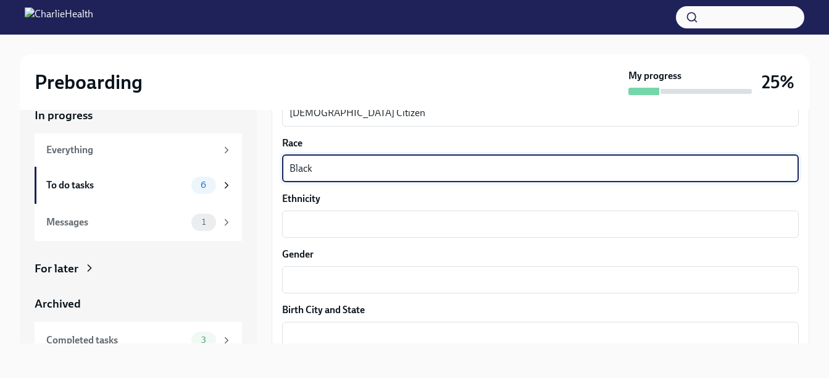
scroll to position [705, 0]
type textarea "Black"
click at [335, 217] on textarea "Ethnicity" at bounding box center [541, 222] width 502 height 15
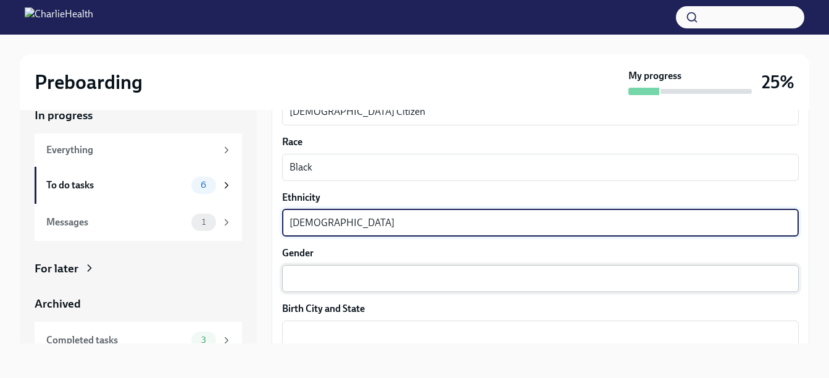
type textarea "[DEMOGRAPHIC_DATA]"
click at [308, 277] on textarea "Gender" at bounding box center [541, 278] width 502 height 15
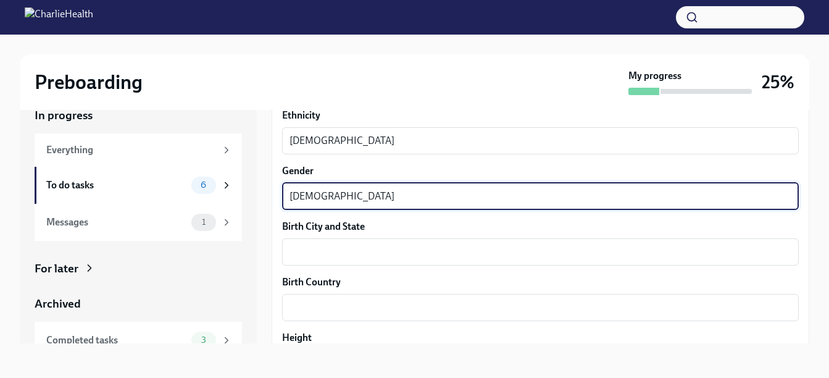
scroll to position [790, 0]
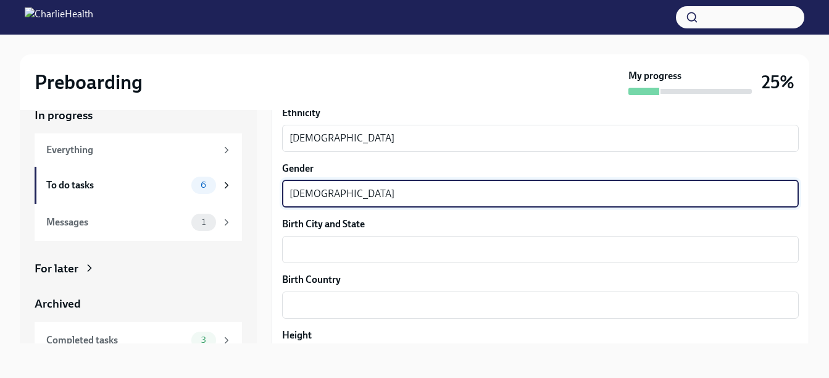
type textarea "[DEMOGRAPHIC_DATA]"
click at [344, 242] on textarea "Birth City and State" at bounding box center [541, 249] width 502 height 15
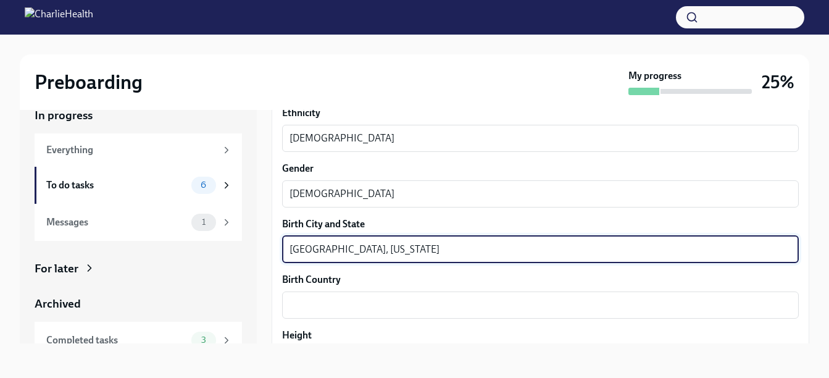
type textarea "[GEOGRAPHIC_DATA], [US_STATE]"
click at [317, 298] on textarea "Birth Country" at bounding box center [541, 305] width 502 height 15
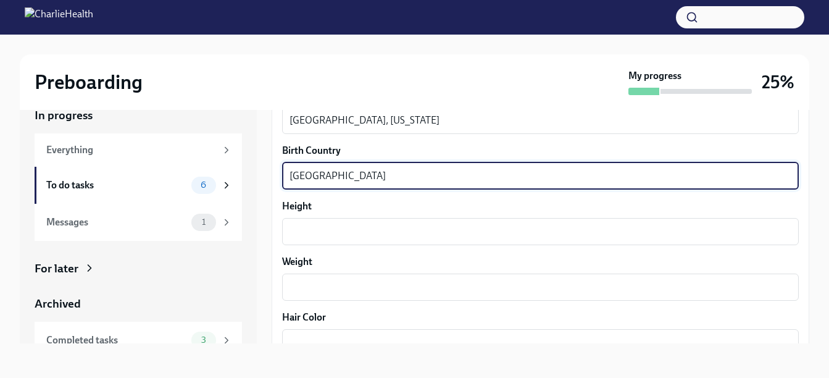
scroll to position [929, 0]
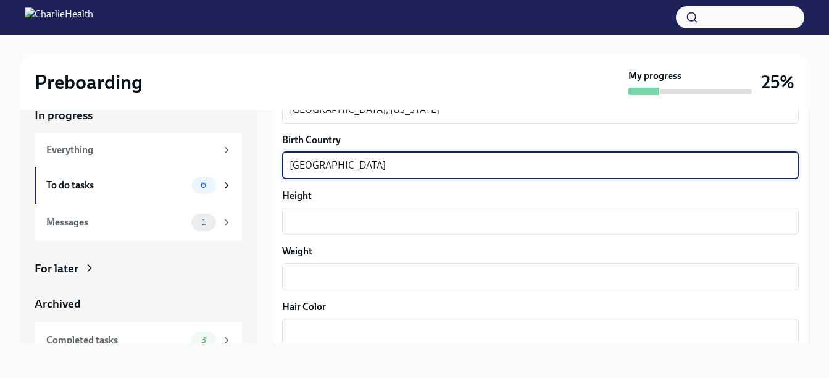
type textarea "[GEOGRAPHIC_DATA]"
click at [349, 218] on textarea "Height" at bounding box center [541, 221] width 502 height 15
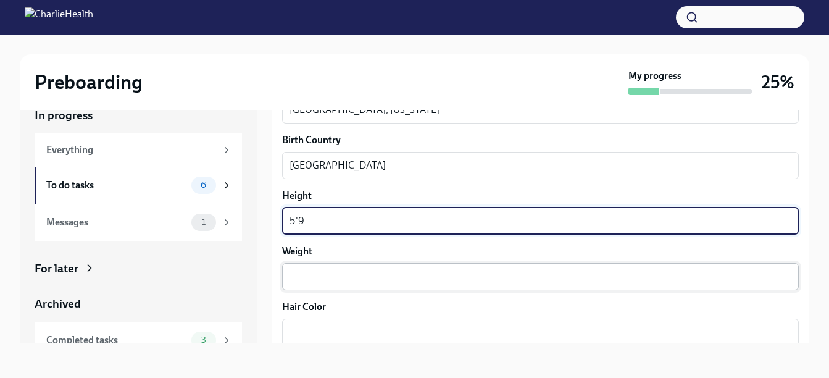
type textarea "5'9"
click at [333, 271] on textarea "Weight" at bounding box center [541, 276] width 502 height 15
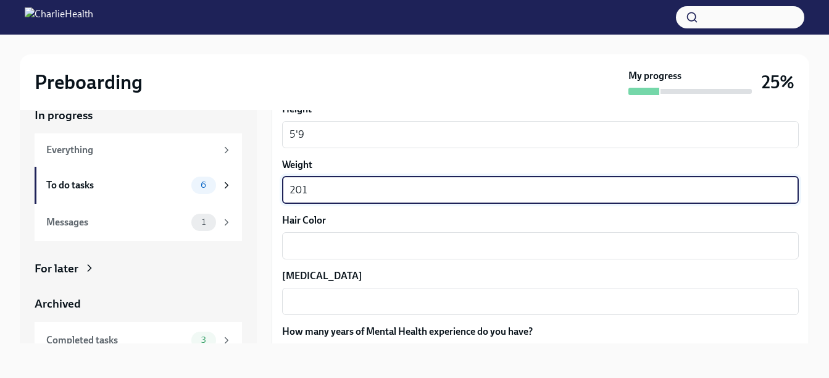
scroll to position [1017, 0]
type textarea "201"
click at [325, 242] on textarea "Hair Color" at bounding box center [541, 244] width 502 height 15
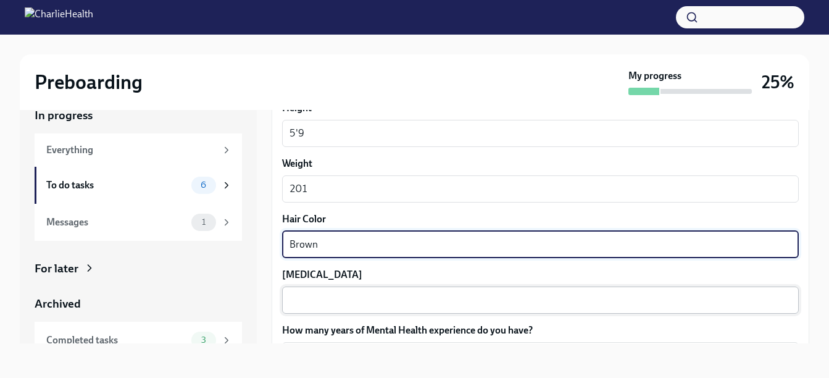
type textarea "Brown"
click at [314, 300] on textarea "[MEDICAL_DATA]" at bounding box center [541, 300] width 502 height 15
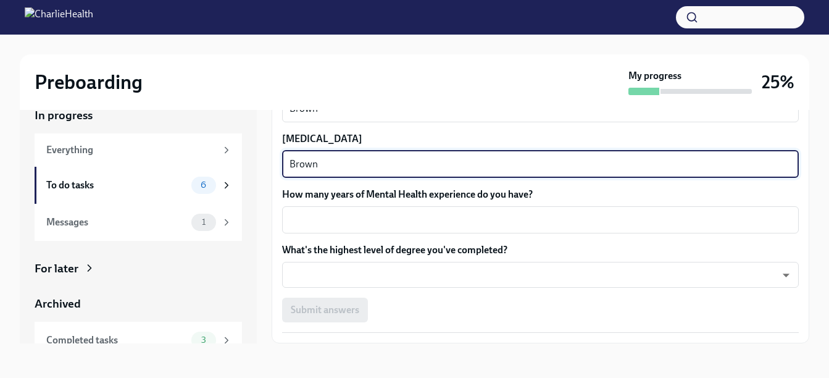
scroll to position [1153, 0]
type textarea "Brown"
click at [391, 215] on textarea "How many years of Mental Health experience do you have?" at bounding box center [541, 219] width 502 height 15
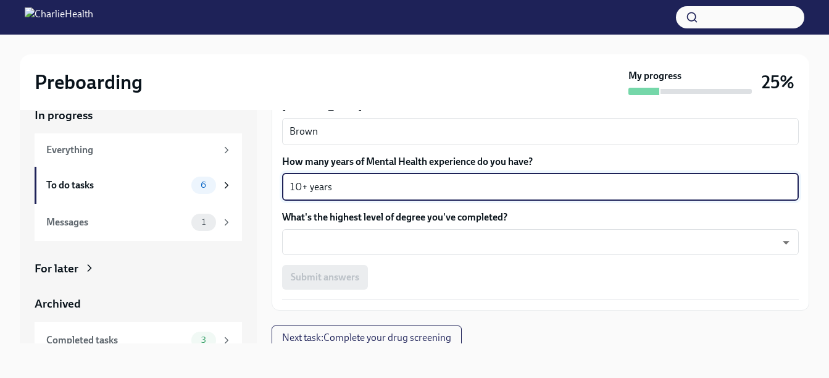
scroll to position [1192, 0]
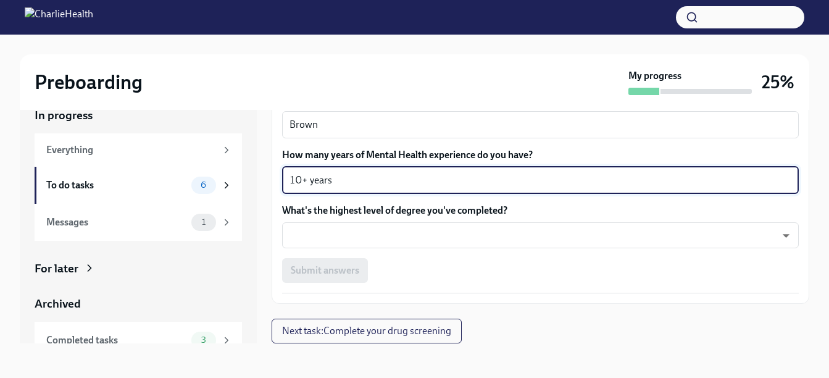
type textarea "10+ years"
click at [348, 239] on body "Preboarding My progress 25% In progress Everything To do tasks 6 Messages 1 For…" at bounding box center [414, 178] width 829 height 400
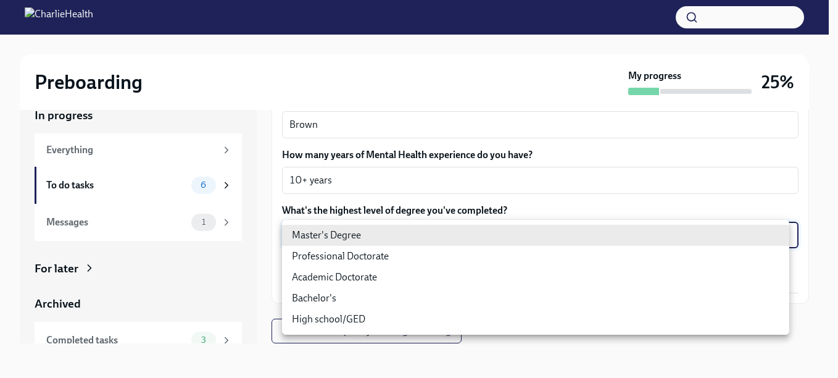
click at [335, 236] on li "Master's Degree" at bounding box center [535, 235] width 507 height 21
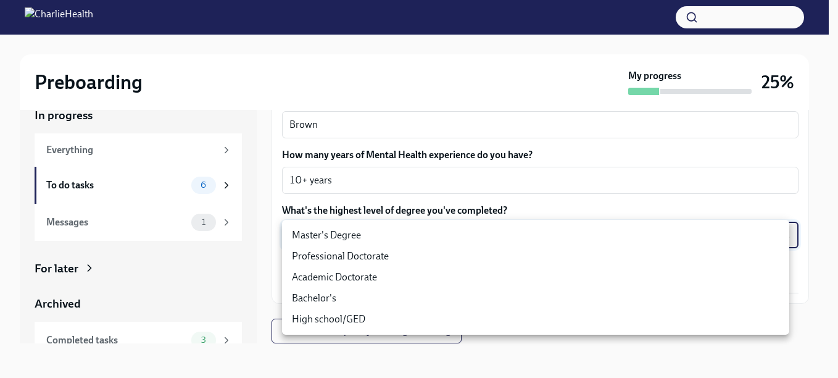
type input "2vBr-ghkD"
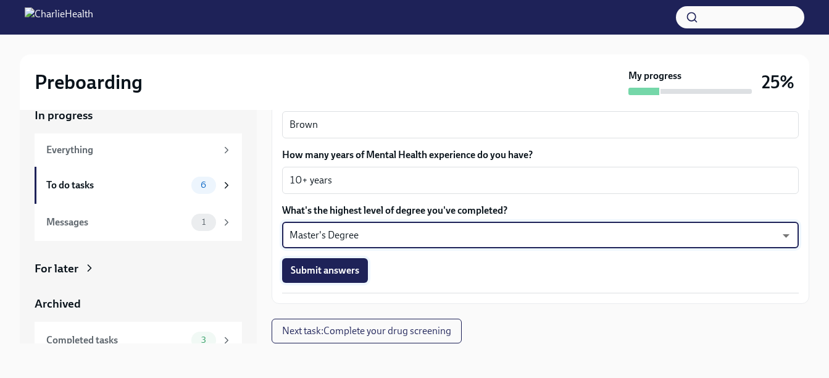
click at [336, 267] on span "Submit answers" at bounding box center [325, 270] width 69 height 12
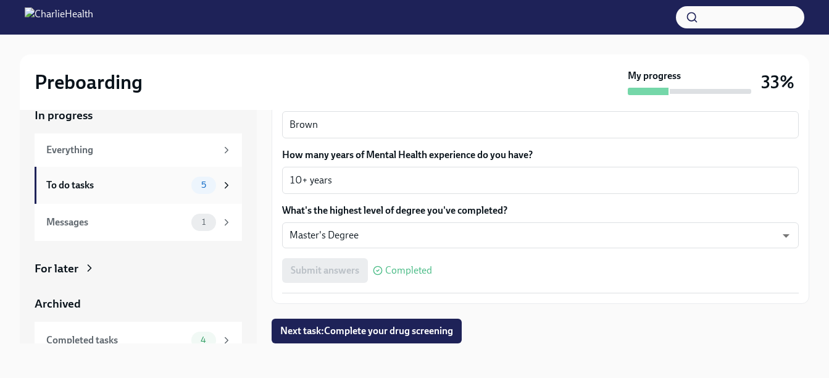
click at [90, 186] on div "To do tasks" at bounding box center [116, 185] width 140 height 14
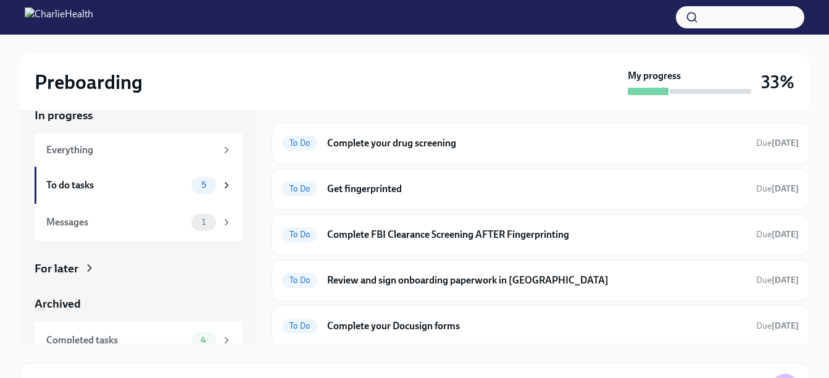
scroll to position [14, 0]
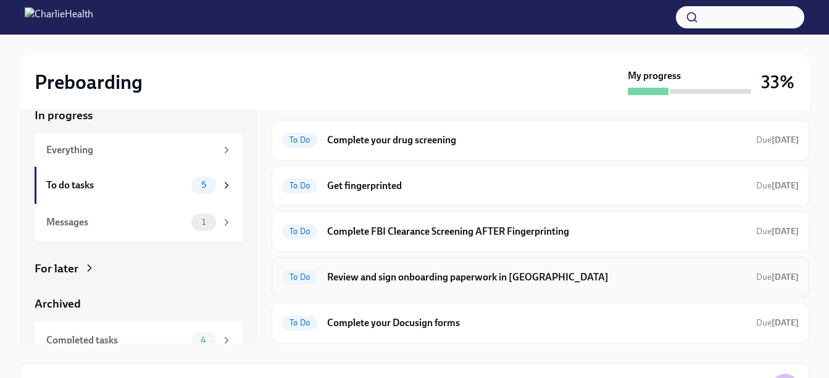
click at [611, 276] on h6 "Review and sign onboarding paperwork in [GEOGRAPHIC_DATA]" at bounding box center [536, 277] width 419 height 14
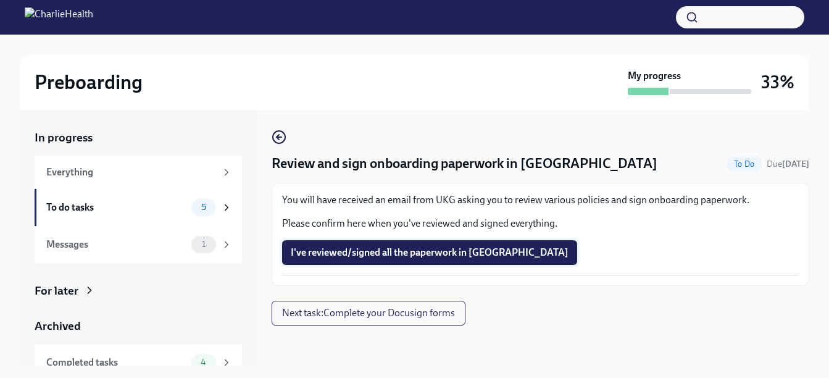
click at [386, 251] on span "I've reviewed/signed all the paperwork in [GEOGRAPHIC_DATA]" at bounding box center [430, 252] width 278 height 12
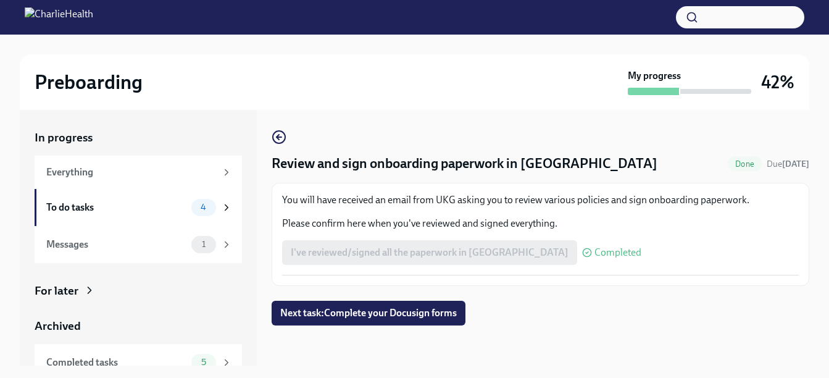
click at [459, 169] on h4 "Review and sign onboarding paperwork in [GEOGRAPHIC_DATA]" at bounding box center [465, 163] width 386 height 19
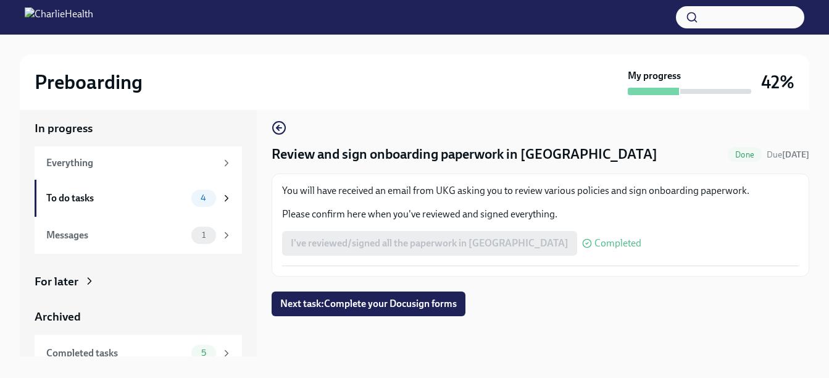
scroll to position [22, 0]
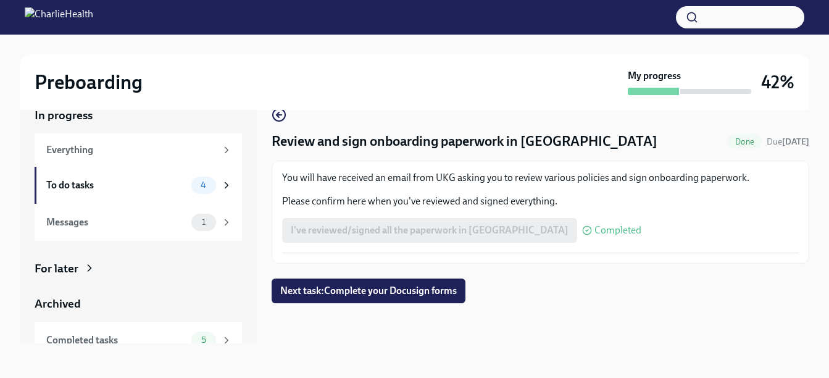
click at [450, 230] on div "I've reviewed/signed all the paperwork in [GEOGRAPHIC_DATA] Completed" at bounding box center [461, 230] width 359 height 25
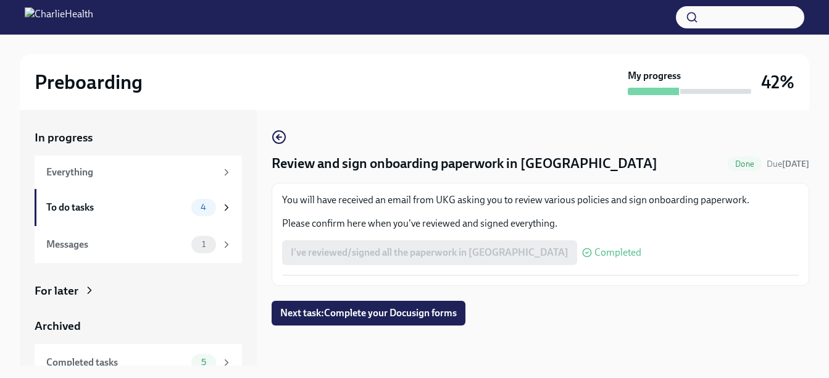
click at [201, 212] on span "4" at bounding box center [203, 206] width 20 height 9
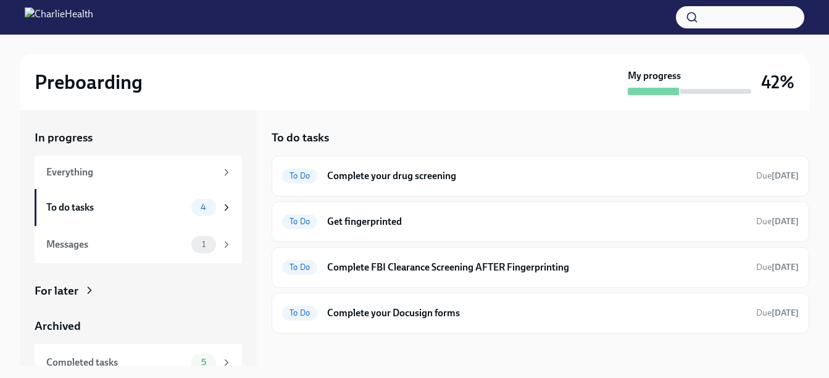
click at [87, 204] on div "To do tasks" at bounding box center [116, 208] width 140 height 14
click at [428, 314] on h6 "Complete your Docusign forms" at bounding box center [536, 313] width 419 height 14
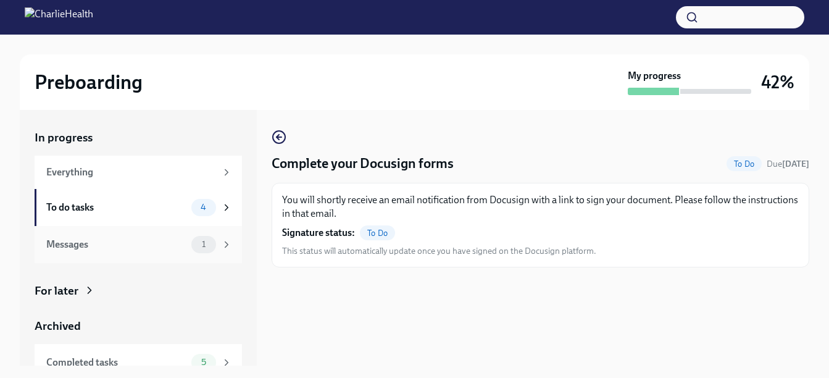
click at [77, 244] on div "Messages" at bounding box center [116, 245] width 140 height 14
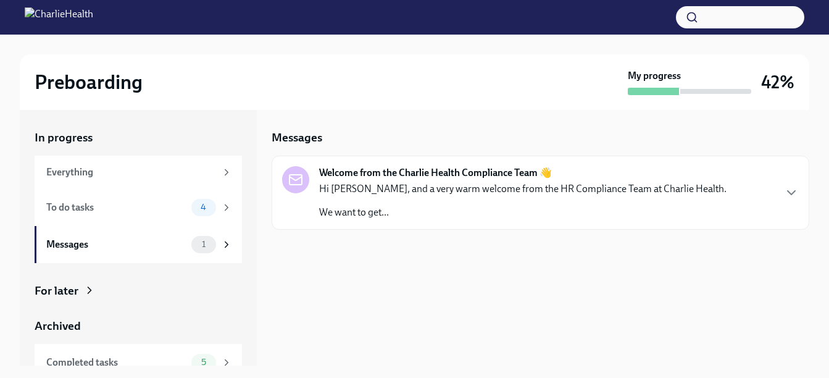
click at [359, 202] on div "Hi [PERSON_NAME], and a very warm welcome from the HR Compliance Team at Charli…" at bounding box center [522, 200] width 407 height 37
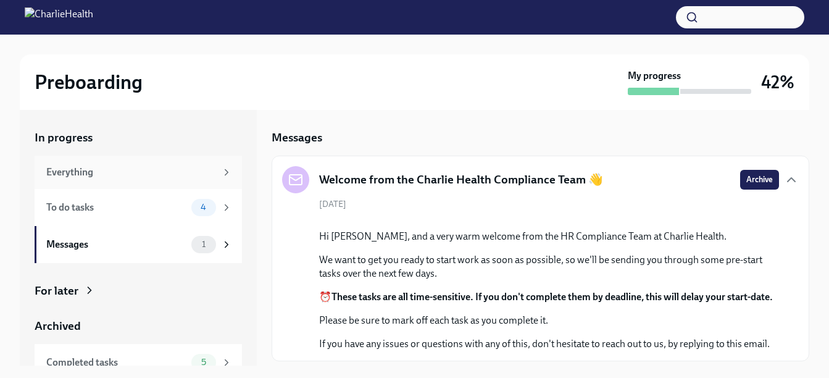
click at [146, 173] on div "Everything" at bounding box center [131, 172] width 170 height 14
